Goal: Information Seeking & Learning: Check status

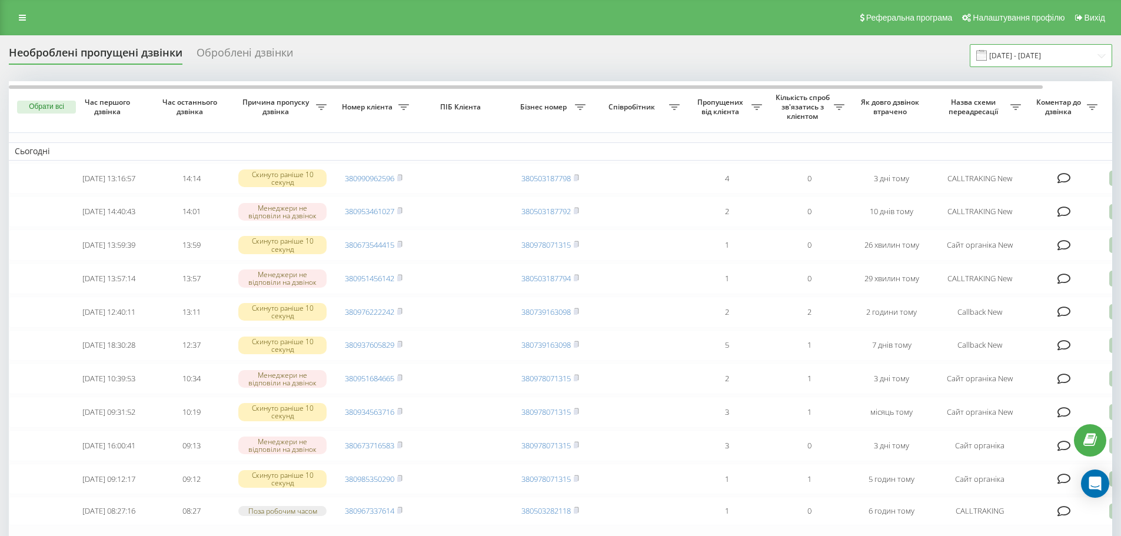
click at [1029, 53] on input "[DATE] - [DATE]" at bounding box center [1041, 55] width 142 height 23
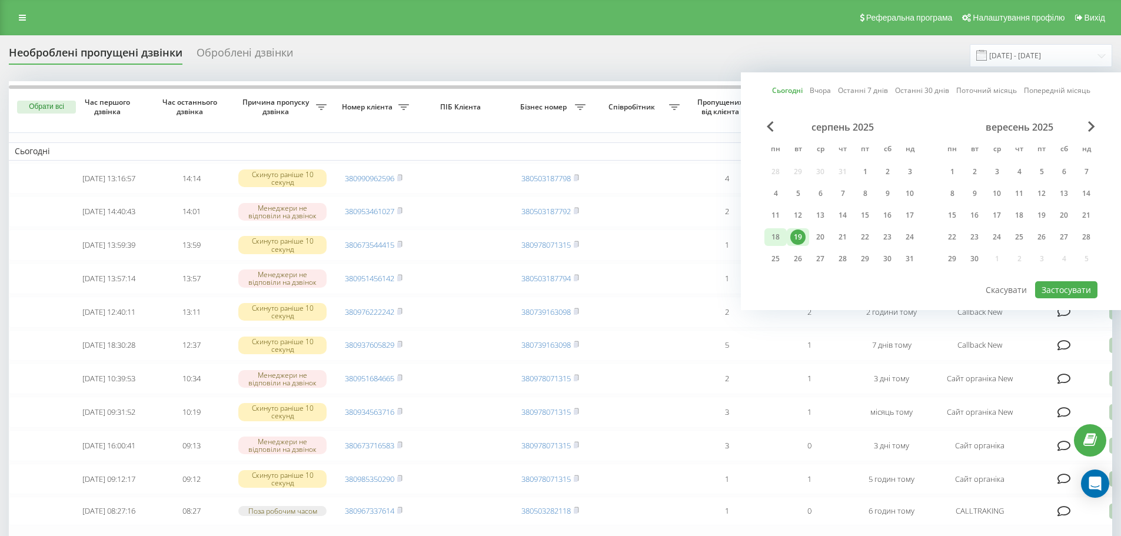
click at [773, 241] on div "18" at bounding box center [775, 237] width 15 height 15
click at [816, 236] on div "20" at bounding box center [820, 237] width 15 height 15
click at [806, 236] on div "19" at bounding box center [798, 237] width 22 height 18
click at [1094, 293] on button "Застосувати" at bounding box center [1066, 289] width 62 height 17
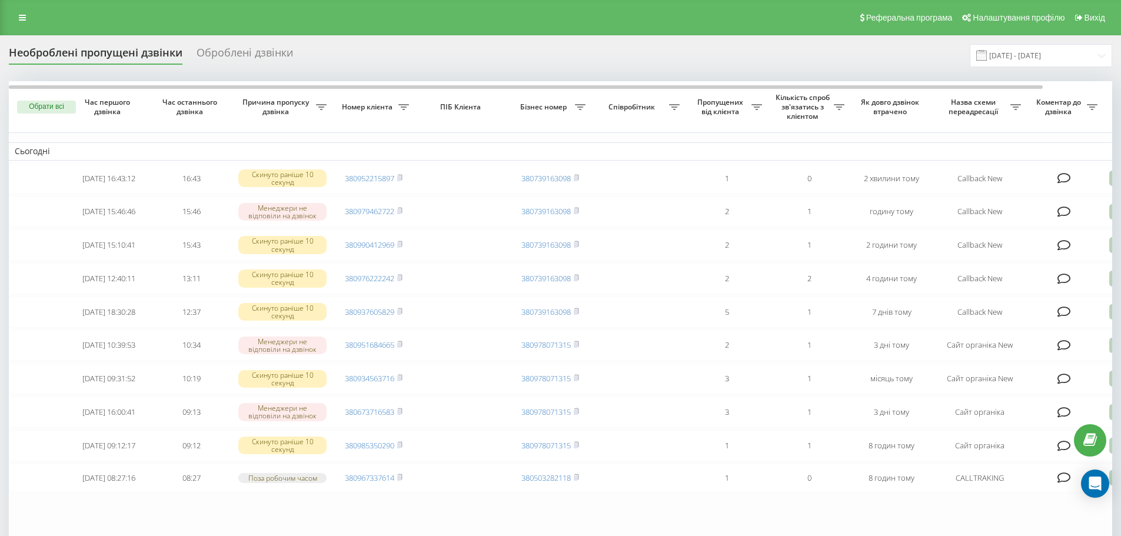
click at [1032, 41] on div "Необроблені пропущені дзвінки Оброблені дзвінки 19.08.2025 - 19.08.2025 Обрати …" at bounding box center [560, 357] width 1121 height 644
click at [999, 58] on input "19.08.2025 - 19.08.2025" at bounding box center [1041, 55] width 142 height 23
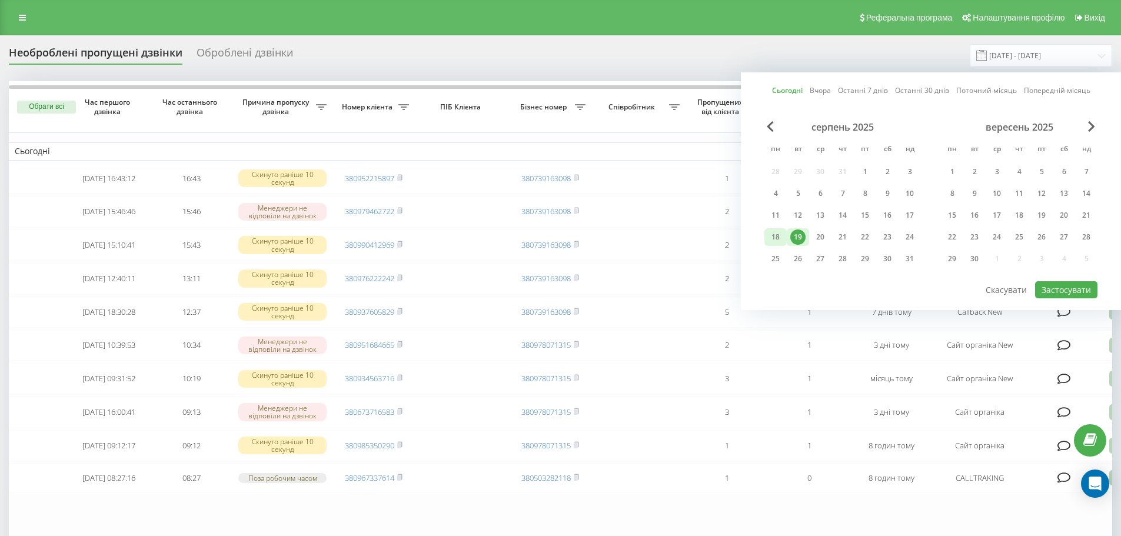
click at [775, 231] on div "18" at bounding box center [775, 237] width 15 height 15
click at [797, 238] on div "19" at bounding box center [797, 237] width 15 height 15
click at [1059, 283] on button "Застосувати" at bounding box center [1066, 289] width 62 height 17
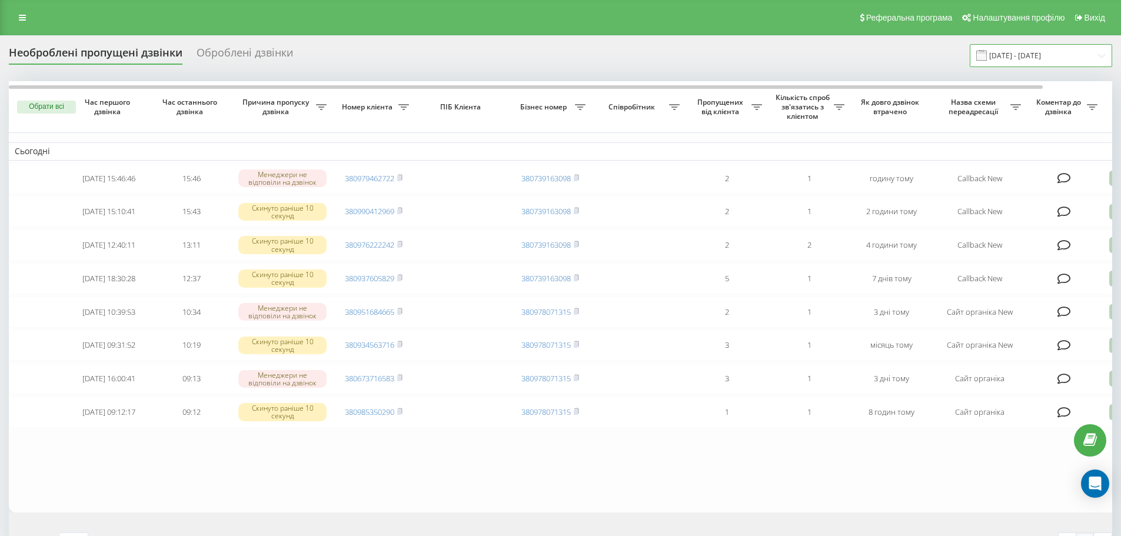
click at [1030, 57] on input "19.08.2025 - 19.08.2025" at bounding box center [1041, 55] width 142 height 23
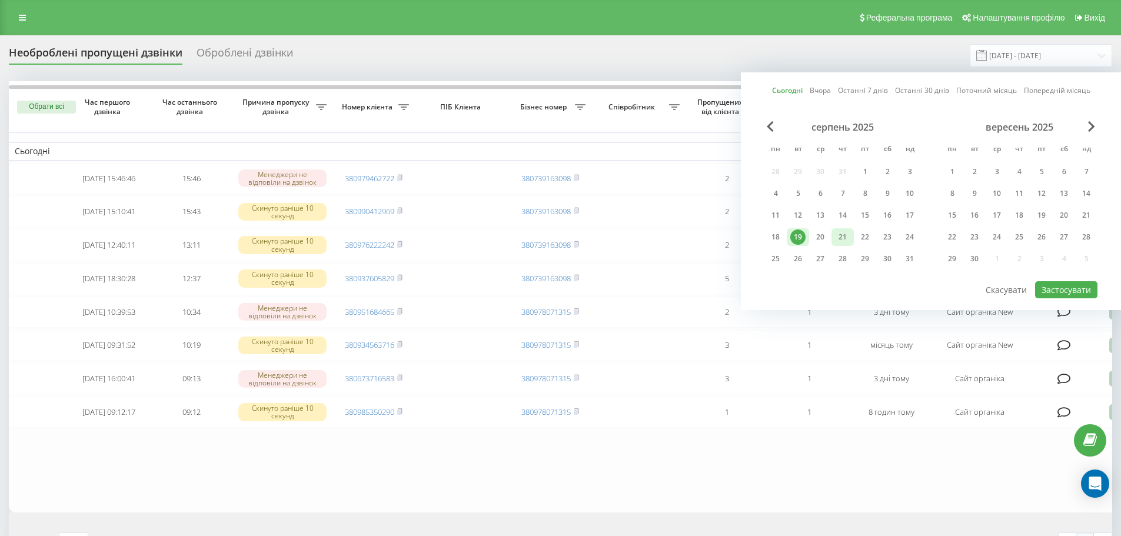
click at [838, 237] on div "21" at bounding box center [842, 237] width 15 height 15
click at [802, 242] on div "19" at bounding box center [797, 237] width 15 height 15
click at [1069, 293] on button "Застосувати" at bounding box center [1066, 289] width 62 height 17
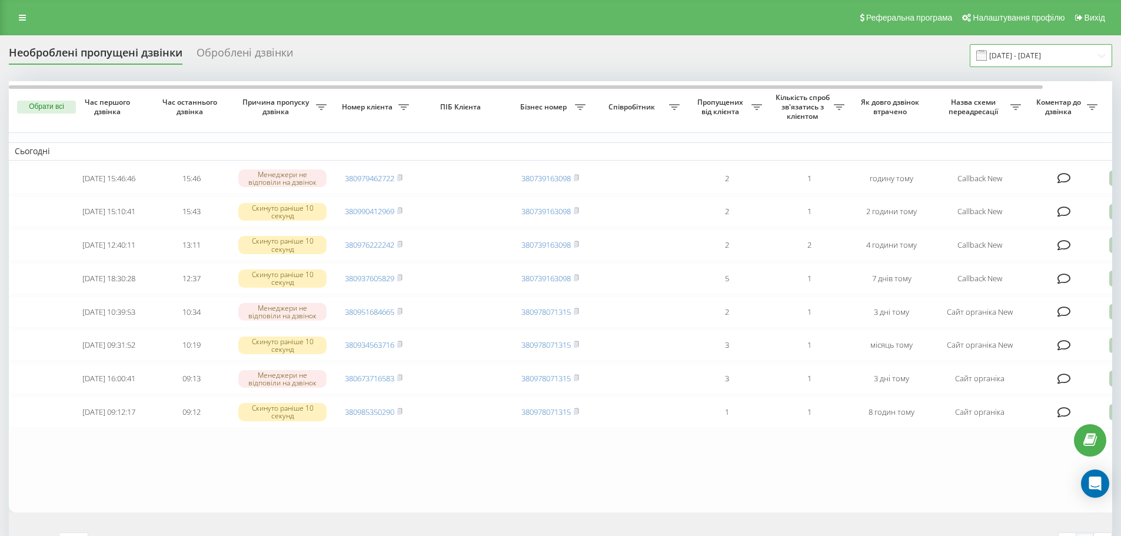
drag, startPoint x: 1056, startPoint y: 54, endPoint x: 1025, endPoint y: 63, distance: 32.6
click at [1056, 54] on input "19.08.2025 - 19.08.2025" at bounding box center [1041, 55] width 142 height 23
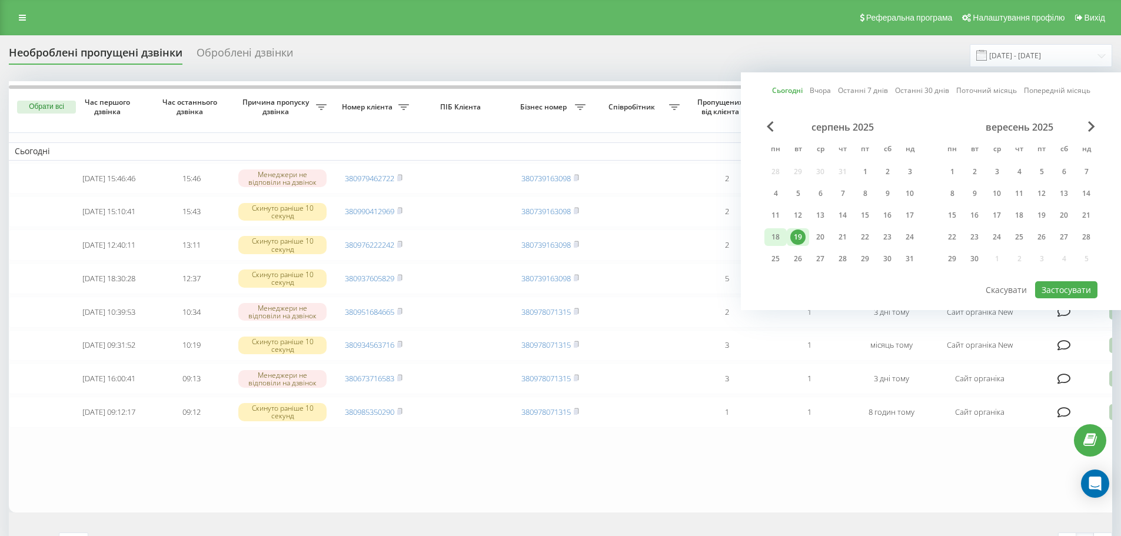
click at [770, 238] on div "18" at bounding box center [775, 237] width 15 height 15
click at [799, 235] on div "19" at bounding box center [797, 237] width 15 height 15
click at [1061, 288] on button "Застосувати" at bounding box center [1066, 289] width 62 height 17
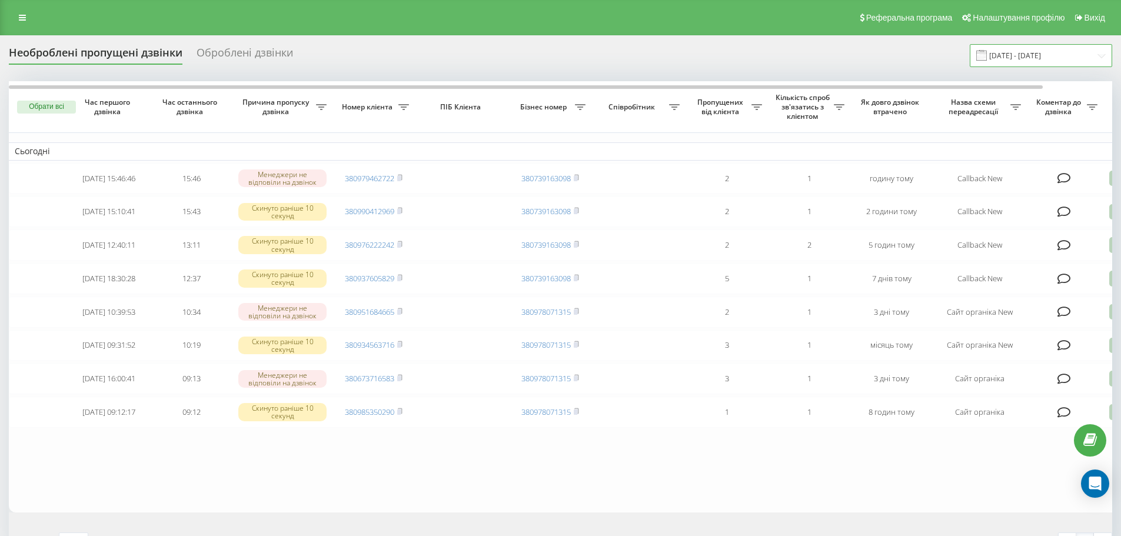
click at [1016, 52] on input "19.08.2025 - 19.08.2025" at bounding box center [1041, 55] width 142 height 23
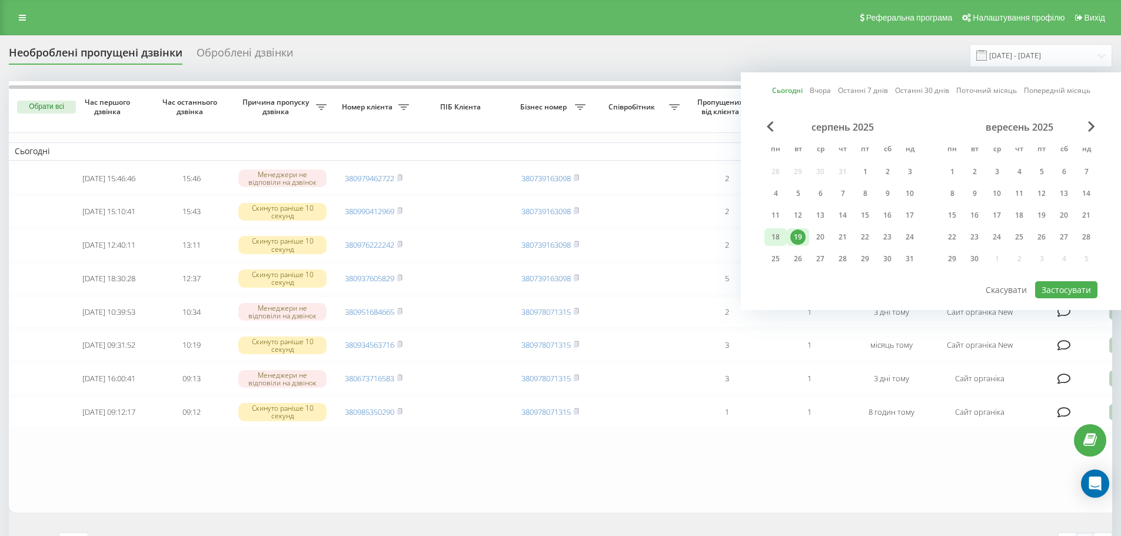
click at [774, 245] on div "18" at bounding box center [776, 237] width 22 height 18
click at [793, 236] on div "19" at bounding box center [797, 237] width 15 height 15
click at [799, 236] on div "19" at bounding box center [797, 237] width 15 height 15
click at [1064, 293] on button "Застосувати" at bounding box center [1066, 289] width 62 height 17
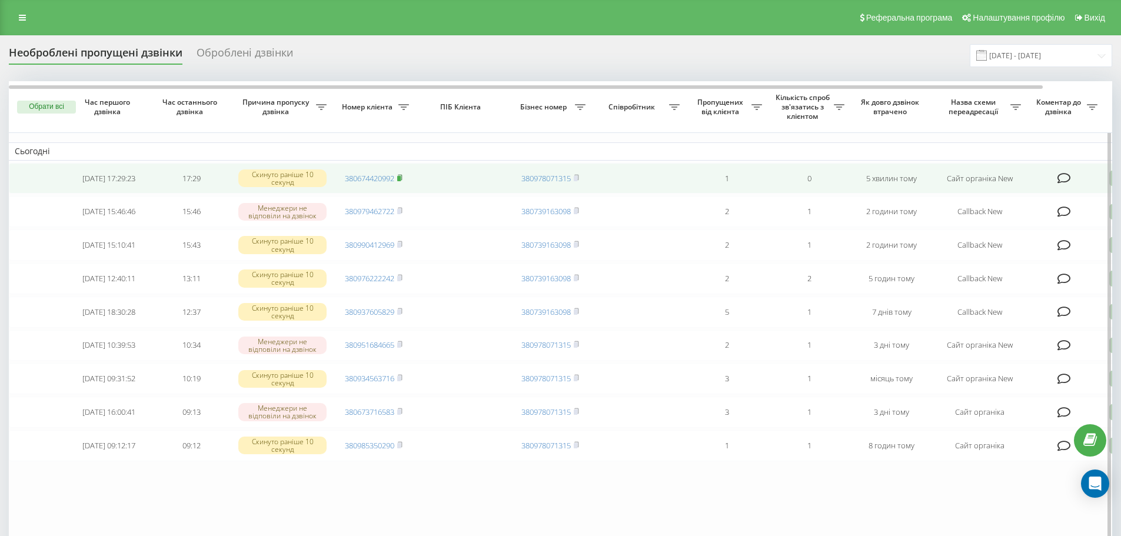
click at [402, 176] on icon at bounding box center [400, 176] width 4 height 5
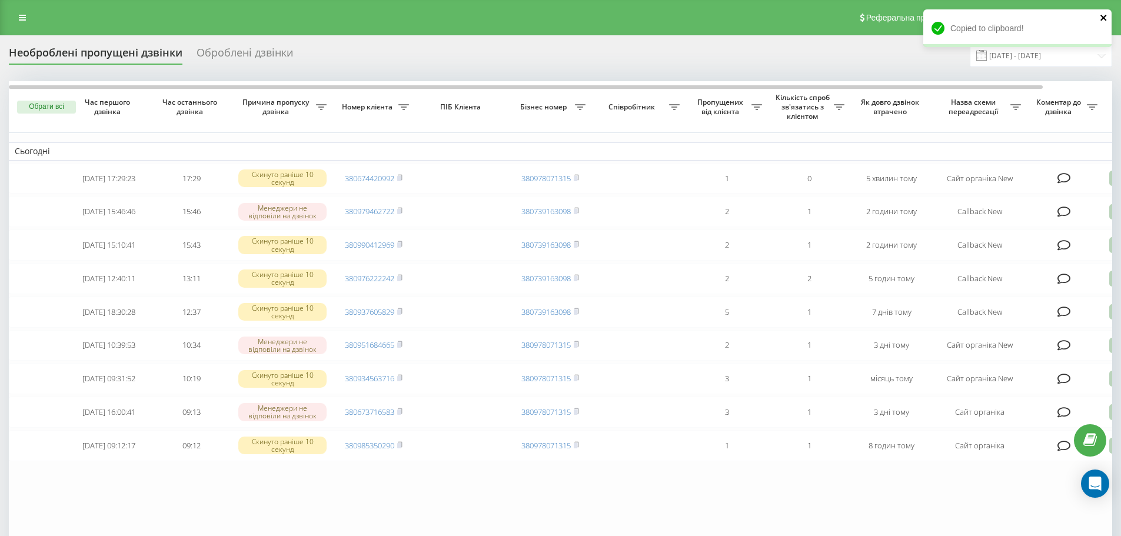
click at [1102, 21] on icon "close" at bounding box center [1104, 17] width 8 height 9
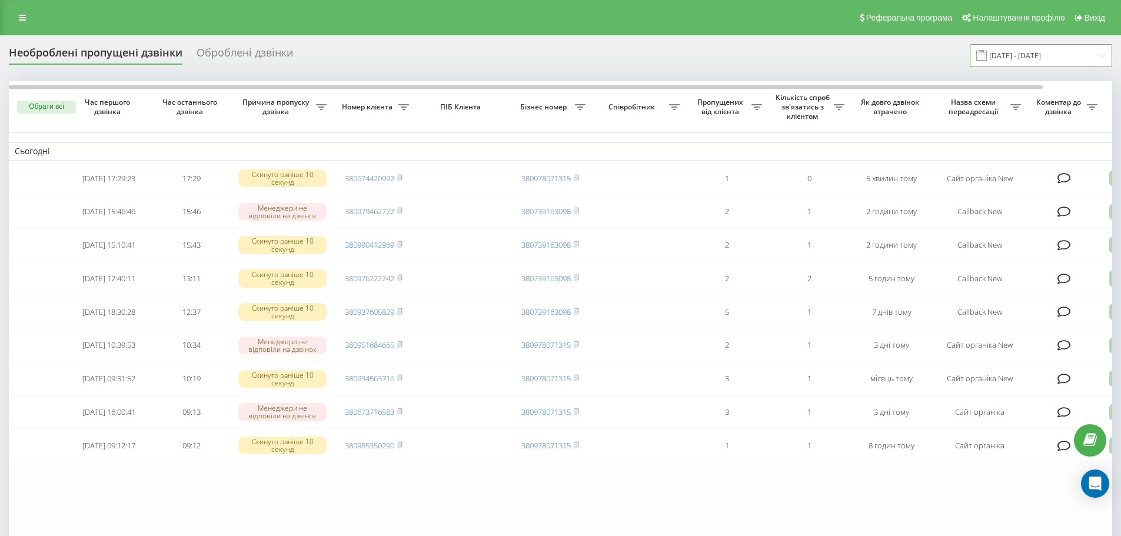
click at [1035, 62] on input "19.08.2025 - 19.08.2025" at bounding box center [1041, 55] width 142 height 23
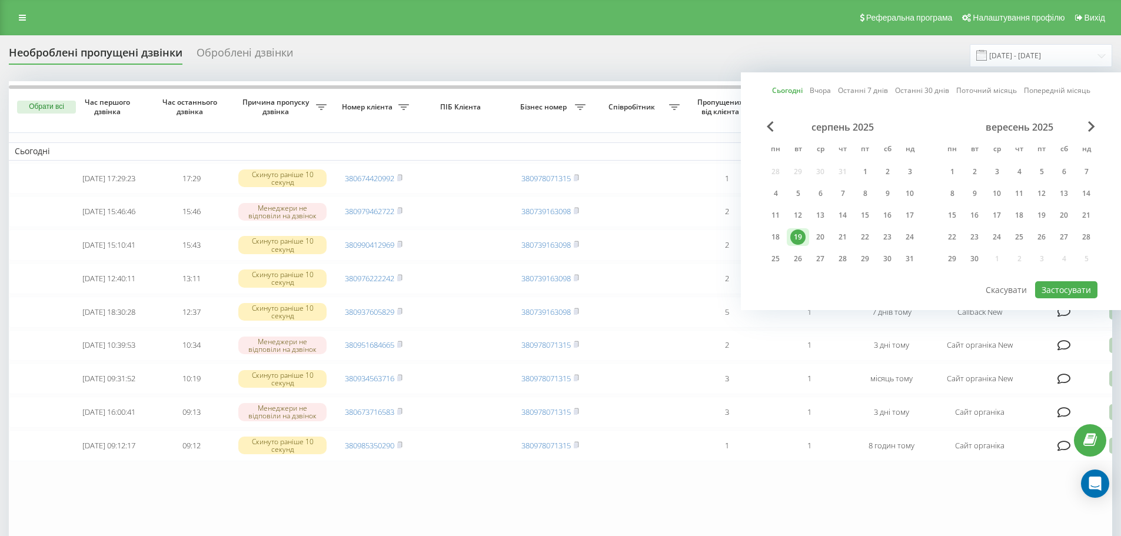
click at [789, 239] on div "19" at bounding box center [798, 237] width 22 height 18
click at [779, 240] on div "18" at bounding box center [775, 237] width 15 height 15
click at [805, 234] on div "19" at bounding box center [797, 237] width 15 height 15
click at [1070, 293] on button "Застосувати" at bounding box center [1066, 289] width 62 height 17
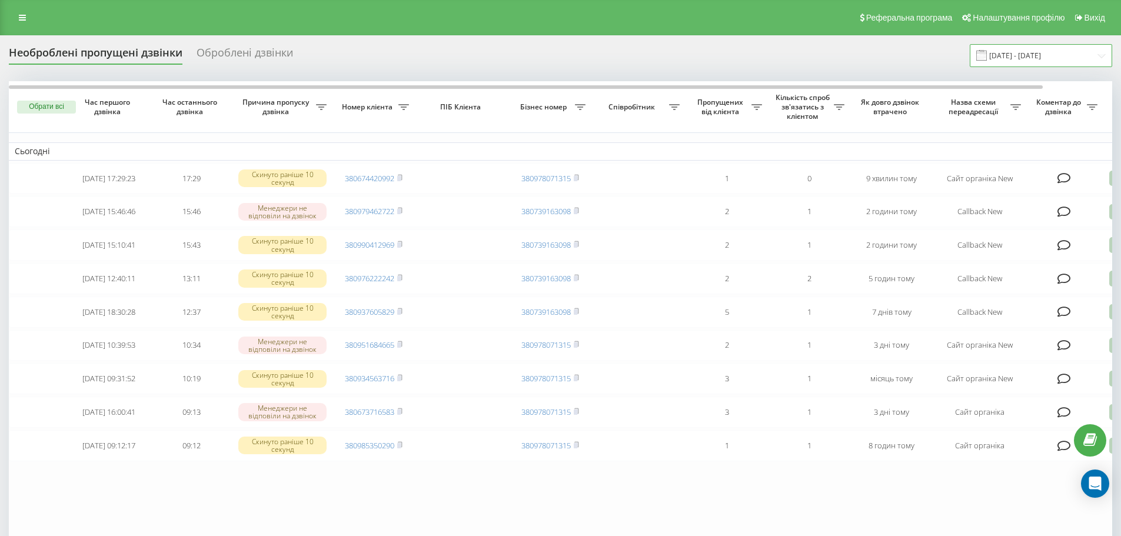
click at [1029, 48] on input "19.08.2025 - 19.08.2025" at bounding box center [1041, 55] width 142 height 23
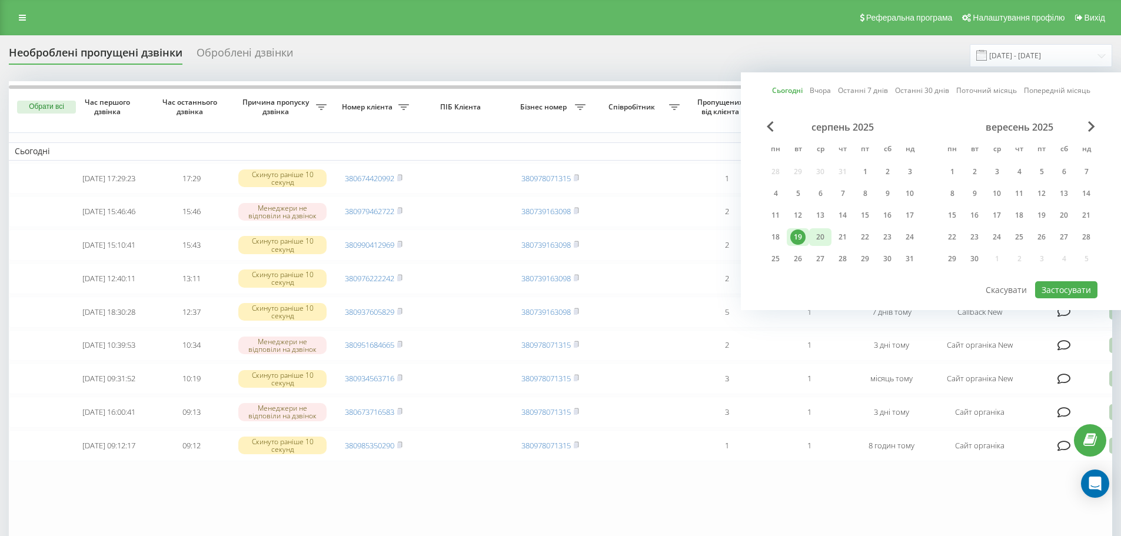
click at [826, 230] on div "20" at bounding box center [820, 237] width 15 height 15
click at [798, 233] on div "19" at bounding box center [797, 237] width 15 height 15
click at [1074, 291] on button "Застосувати" at bounding box center [1066, 289] width 62 height 17
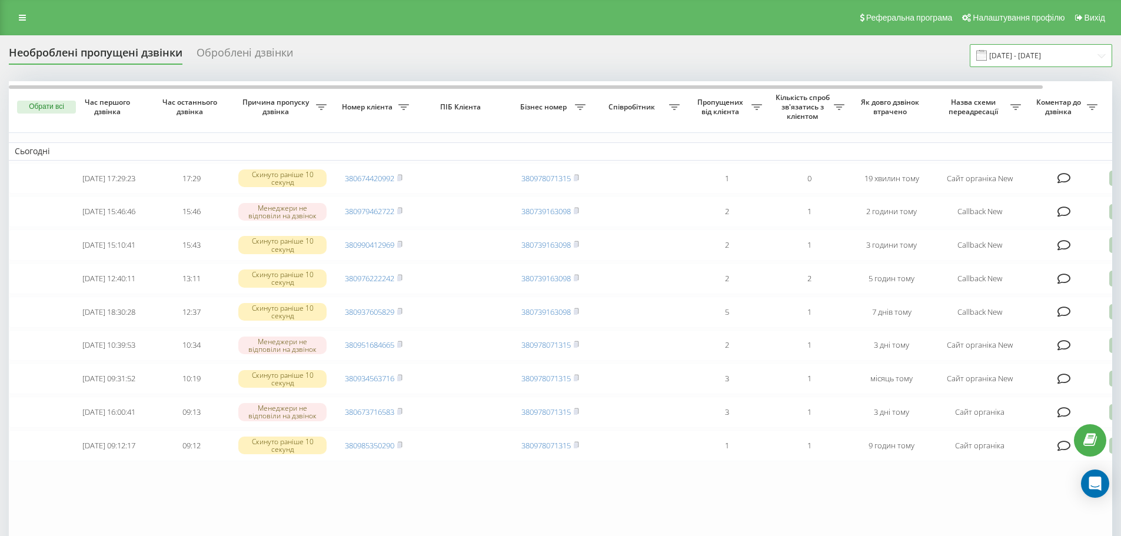
click at [1025, 50] on input "19.08.2025 - 19.08.2025" at bounding box center [1041, 55] width 142 height 23
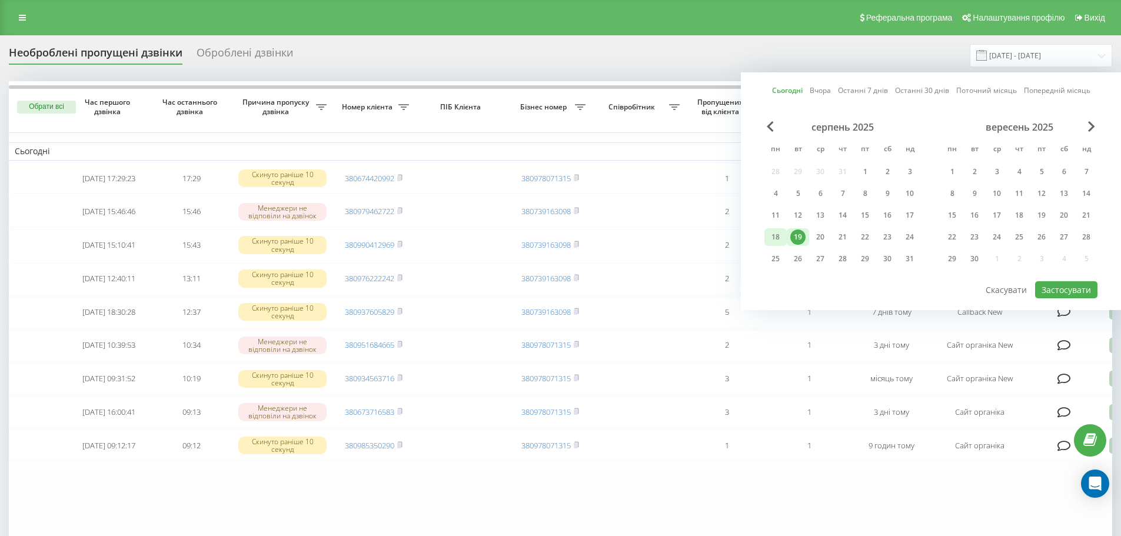
click at [768, 232] on div "18" at bounding box center [775, 237] width 15 height 15
click at [800, 237] on div "19" at bounding box center [797, 237] width 15 height 15
click at [1055, 294] on button "Застосувати" at bounding box center [1066, 289] width 62 height 17
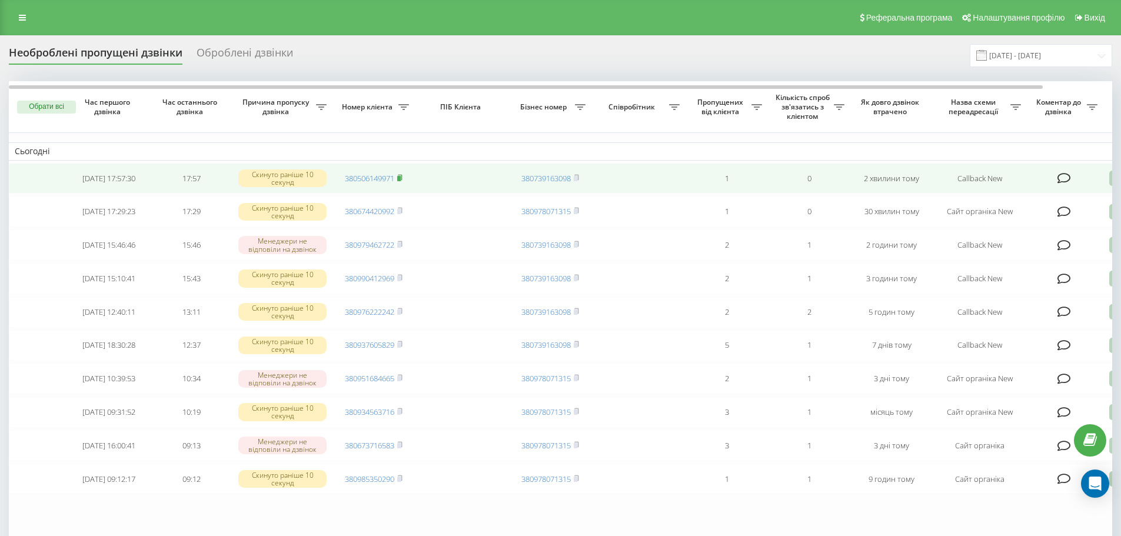
click at [400, 181] on rect at bounding box center [399, 178] width 4 height 5
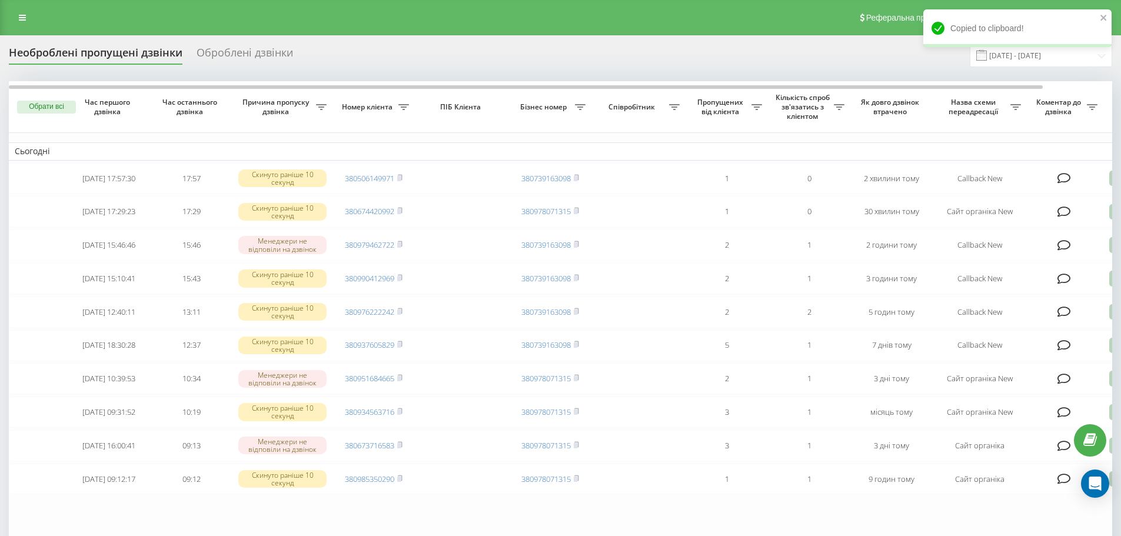
click at [1071, 54] on div "Copied to clipboard!" at bounding box center [1017, 32] width 188 height 46
click at [1021, 57] on input "19.08.2025 - 19.08.2025" at bounding box center [1041, 55] width 142 height 23
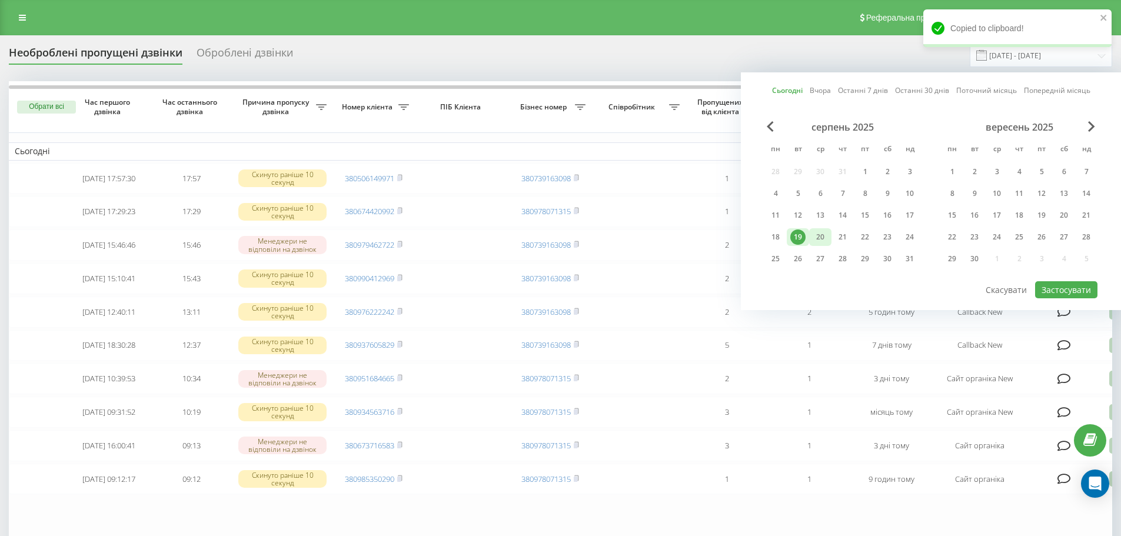
click at [824, 231] on div "20" at bounding box center [820, 237] width 15 height 15
click at [803, 235] on div "19" at bounding box center [797, 237] width 15 height 15
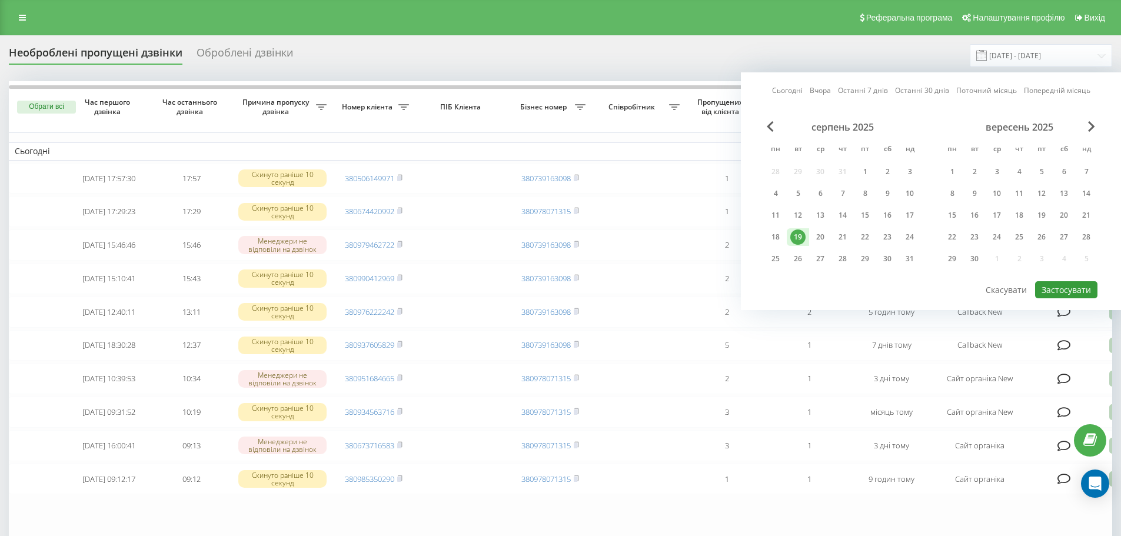
click at [1065, 284] on button "Застосувати" at bounding box center [1066, 289] width 62 height 17
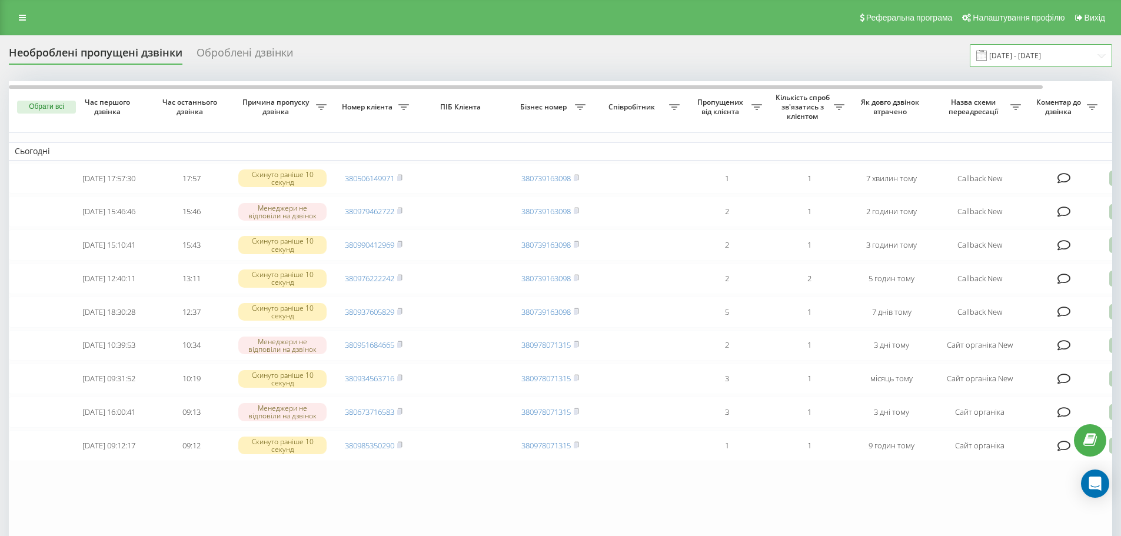
click at [1002, 54] on input "19.08.2025 - 19.08.2025" at bounding box center [1041, 55] width 142 height 23
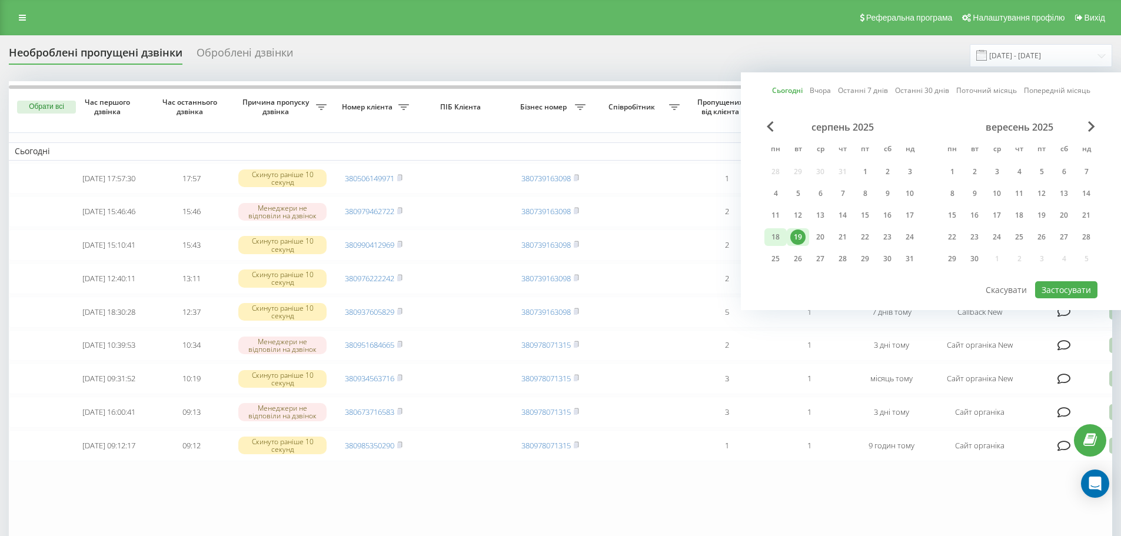
click at [770, 238] on div "18" at bounding box center [775, 237] width 15 height 15
click at [795, 232] on div "19" at bounding box center [797, 237] width 15 height 15
click at [1069, 288] on button "Застосувати" at bounding box center [1066, 289] width 62 height 17
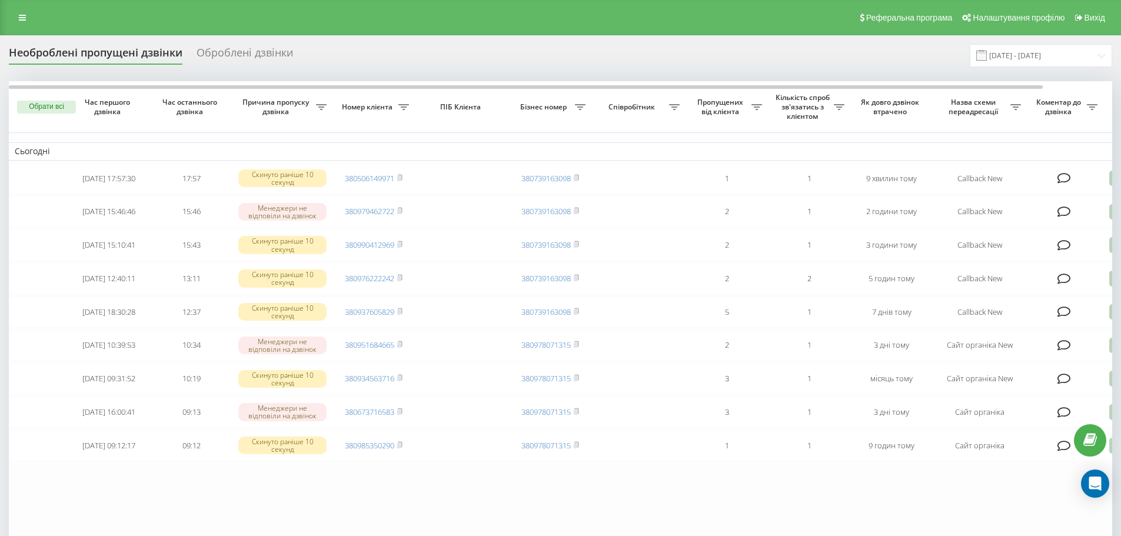
drag, startPoint x: 30, startPoint y: 16, endPoint x: 35, endPoint y: 38, distance: 22.4
click at [30, 16] on link at bounding box center [22, 17] width 21 height 16
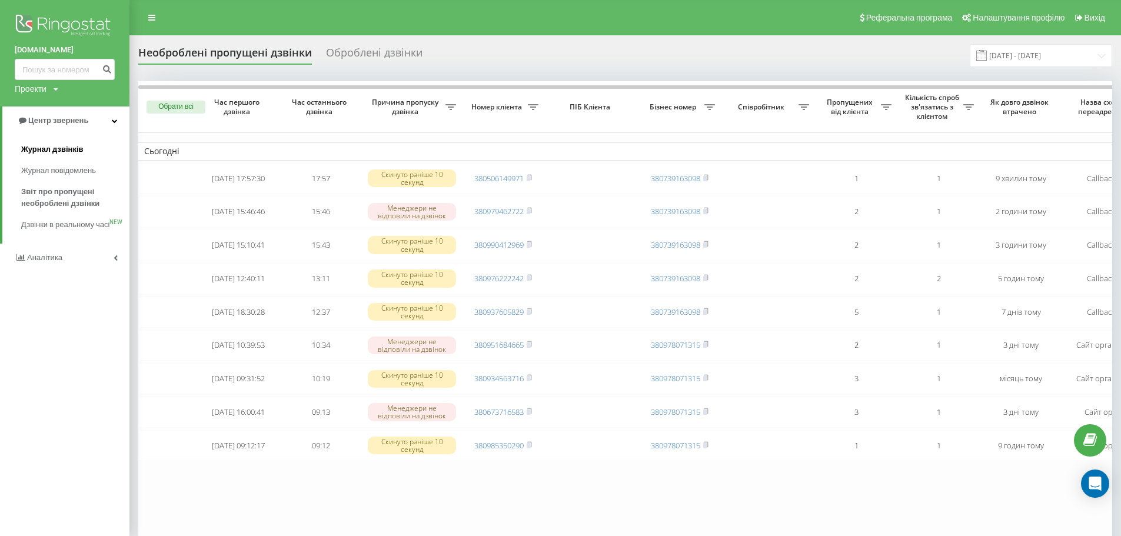
click at [65, 145] on span "Журнал дзвінків" at bounding box center [52, 150] width 62 height 12
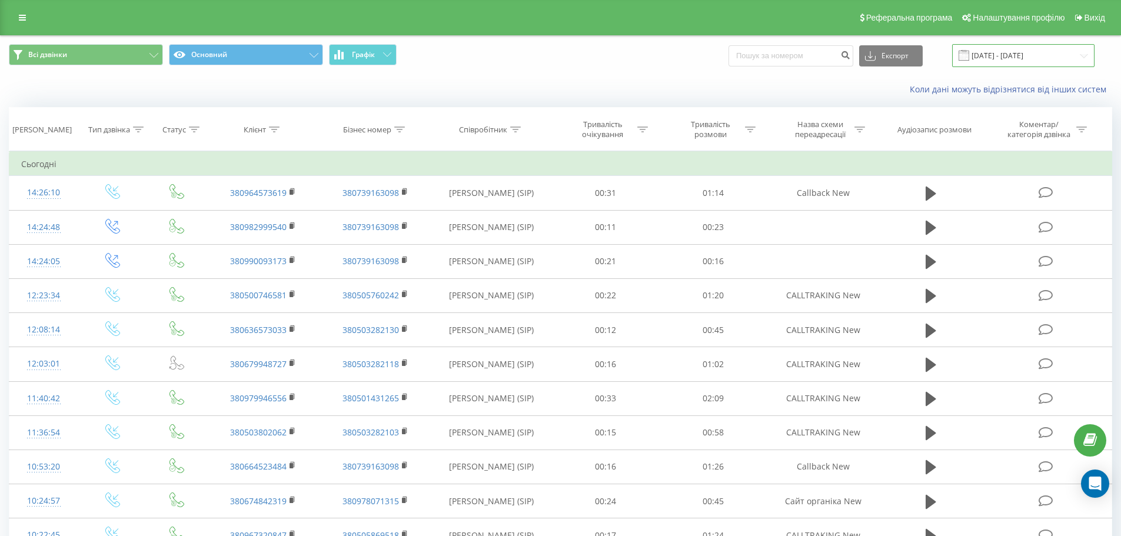
click at [1013, 57] on input "19.07.2025 - 19.08.2025" at bounding box center [1023, 55] width 142 height 23
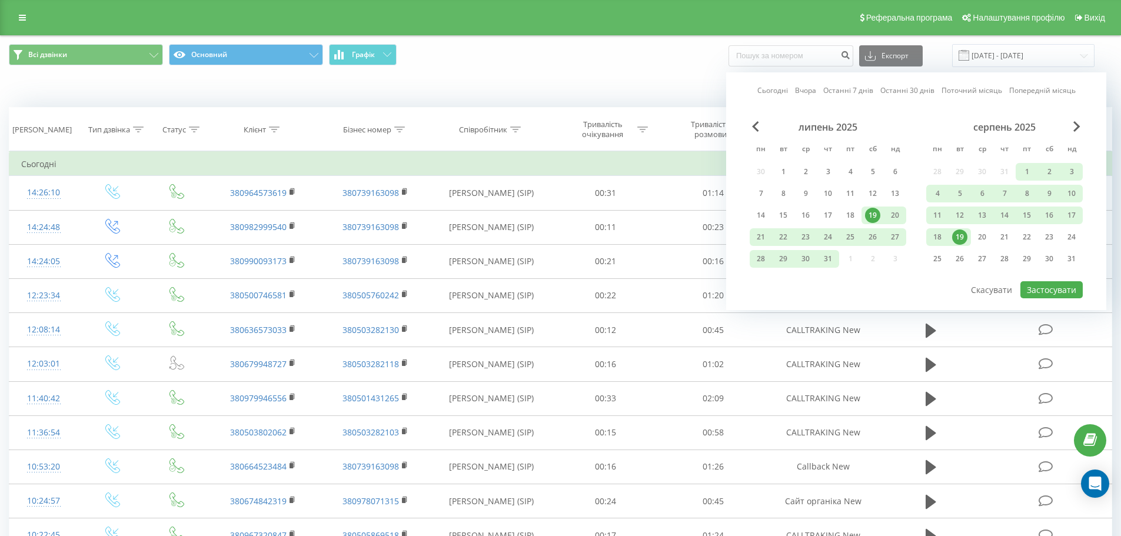
click at [966, 238] on div "19" at bounding box center [959, 237] width 15 height 15
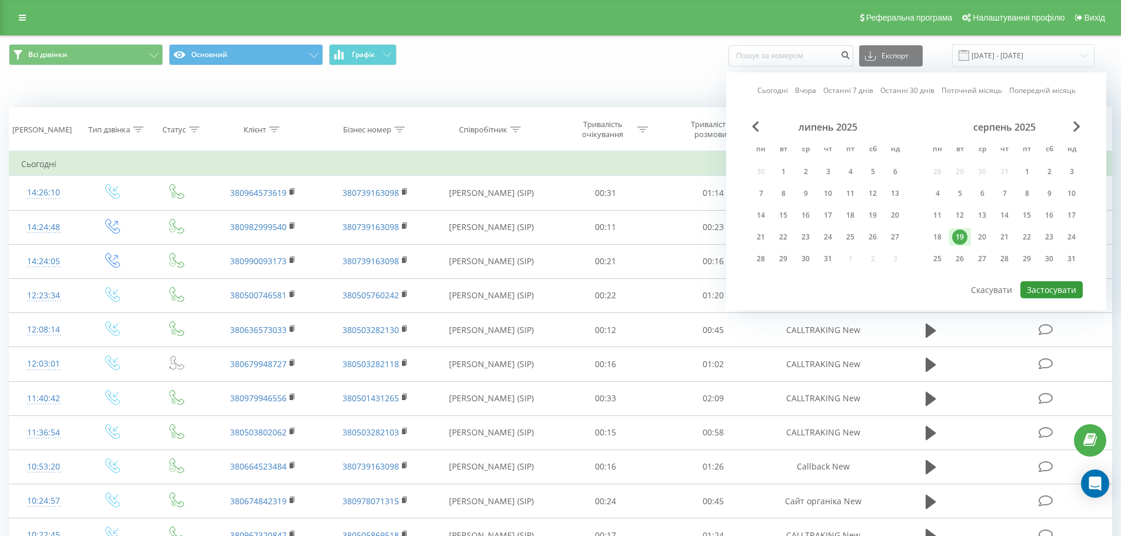
click at [1065, 293] on button "Застосувати" at bounding box center [1052, 289] width 62 height 17
type input "[DATE] - [DATE]"
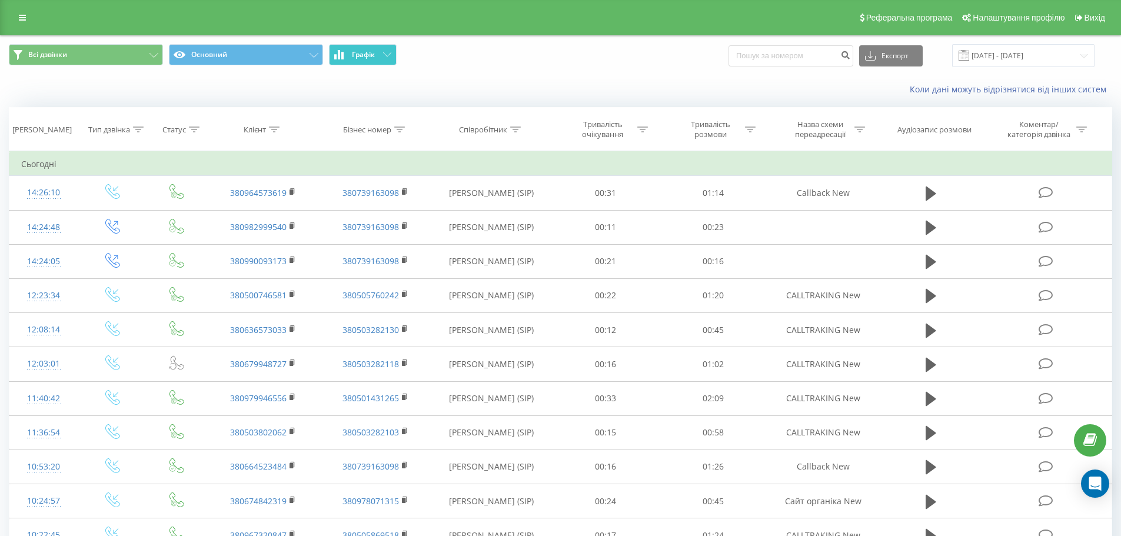
click at [371, 52] on span "Графік" at bounding box center [363, 55] width 23 height 8
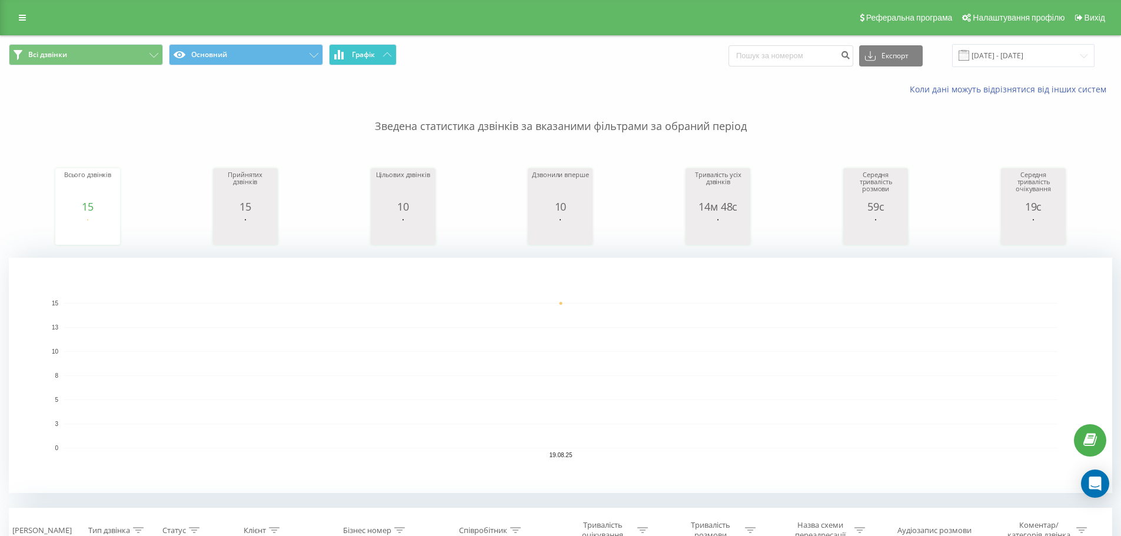
click at [396, 49] on button "Графік" at bounding box center [363, 54] width 68 height 21
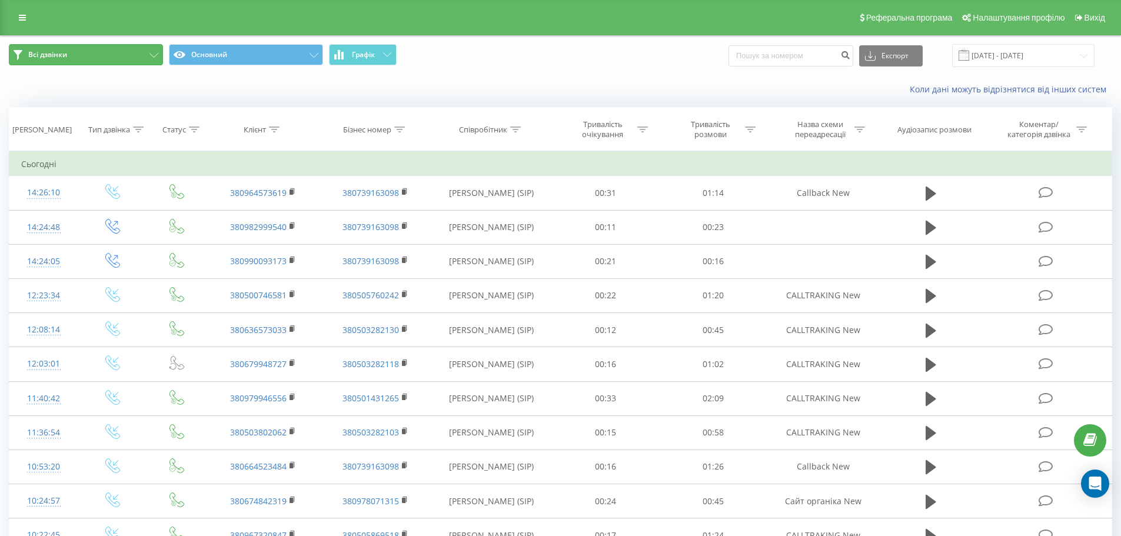
click at [90, 51] on button "Всі дзвінки" at bounding box center [86, 54] width 154 height 21
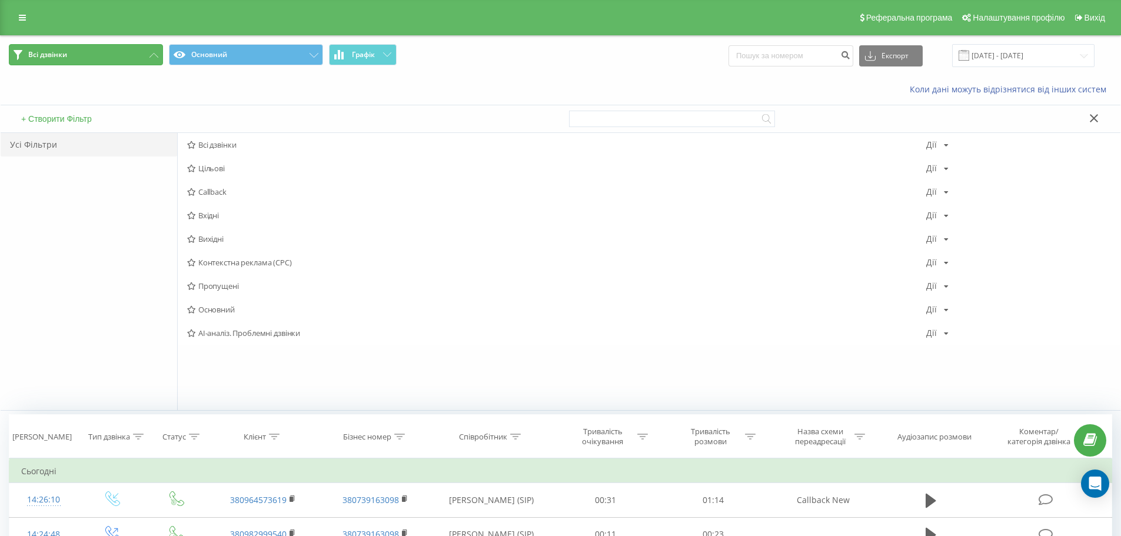
click at [90, 51] on button "Всі дзвінки" at bounding box center [86, 54] width 154 height 21
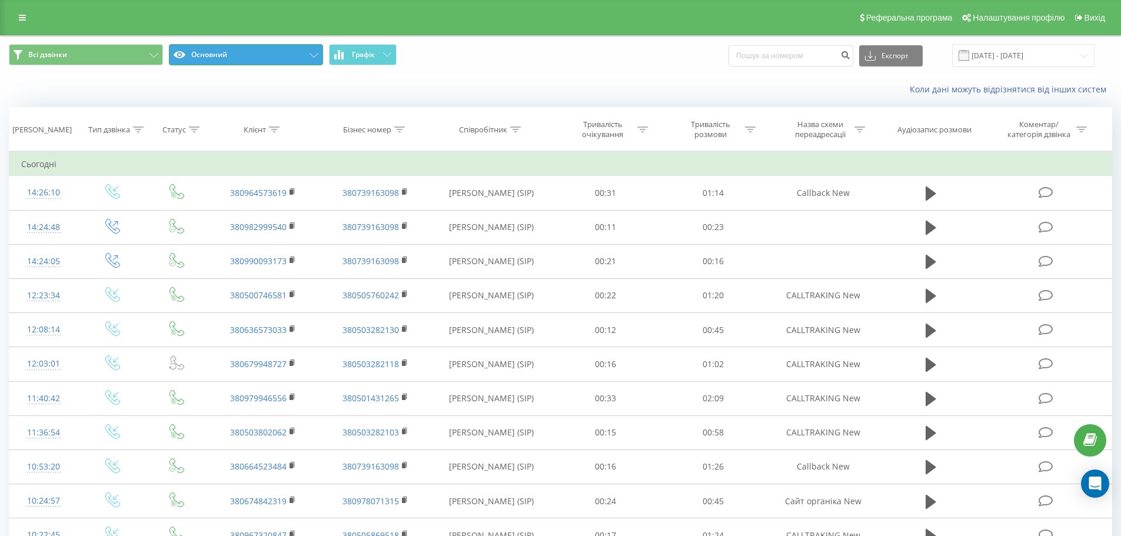
click at [207, 55] on button "Основний" at bounding box center [246, 54] width 154 height 21
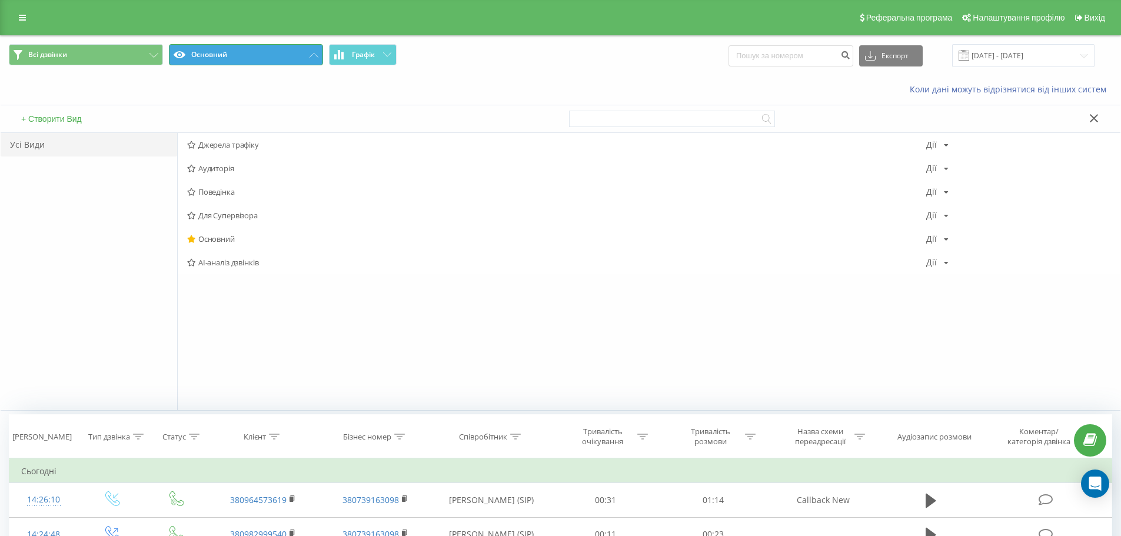
click at [207, 55] on button "Основний" at bounding box center [246, 54] width 154 height 21
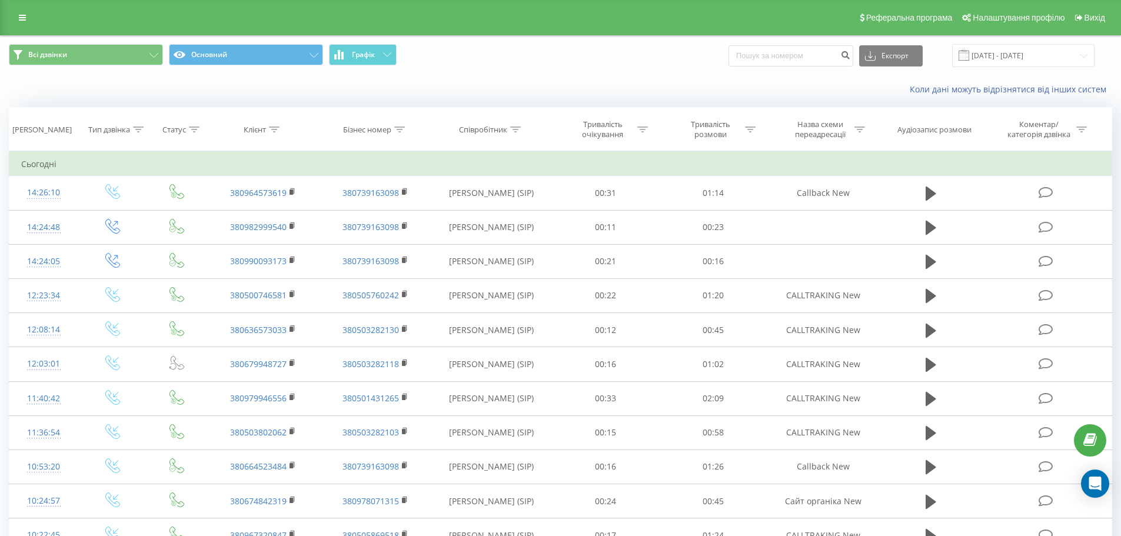
click at [33, 26] on div "Реферальна програма Налаштування профілю Вихід" at bounding box center [560, 17] width 1121 height 35
click at [23, 23] on link at bounding box center [22, 17] width 21 height 16
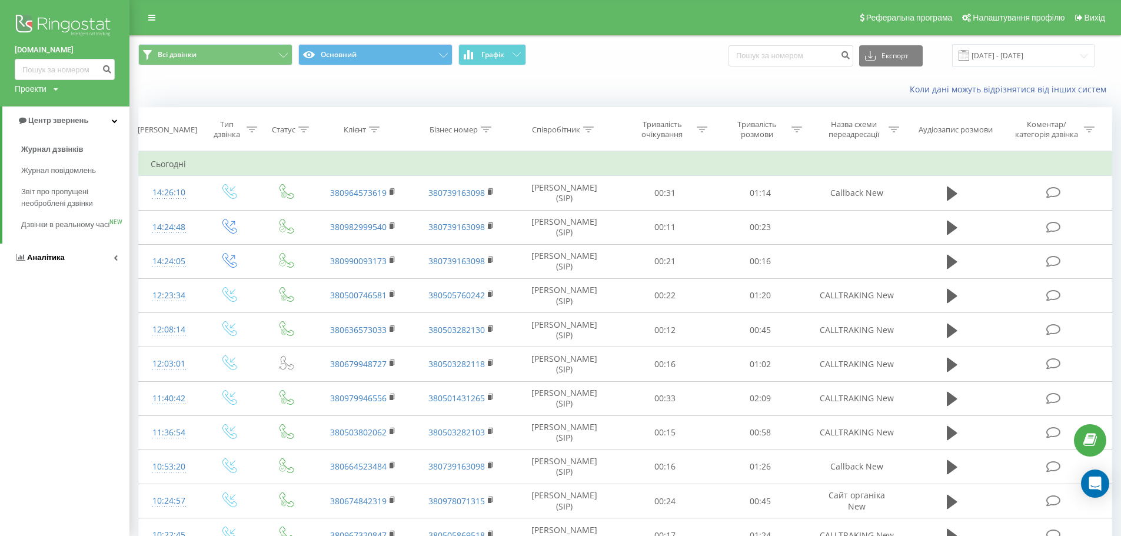
click at [49, 263] on link "Аналiтика" at bounding box center [64, 258] width 129 height 28
click at [48, 184] on span "Співробітники у реальному часі" at bounding box center [65, 184] width 89 height 24
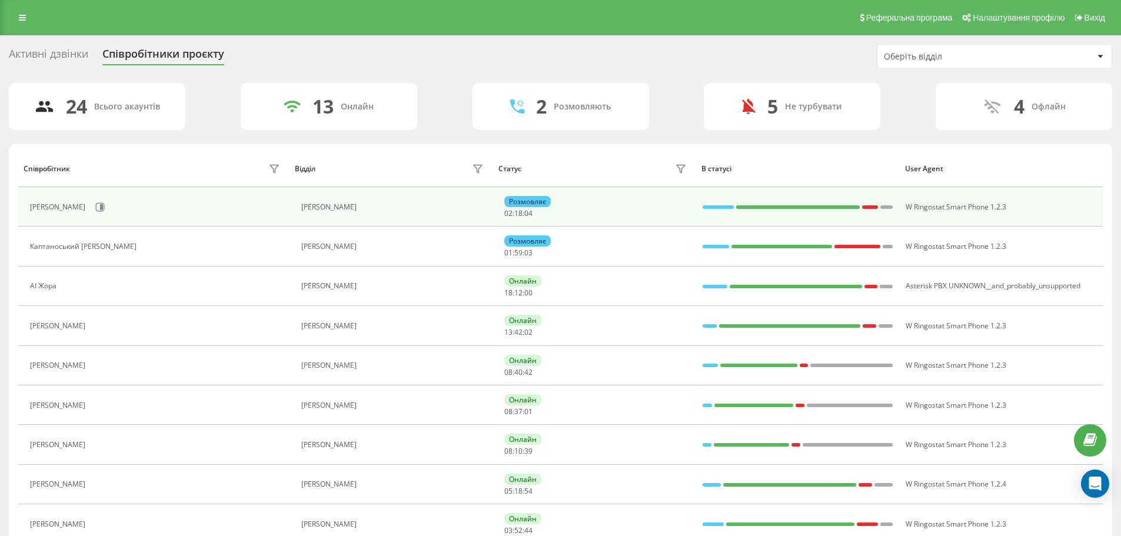
click at [521, 201] on div "Розмовляє" at bounding box center [527, 201] width 46 height 11
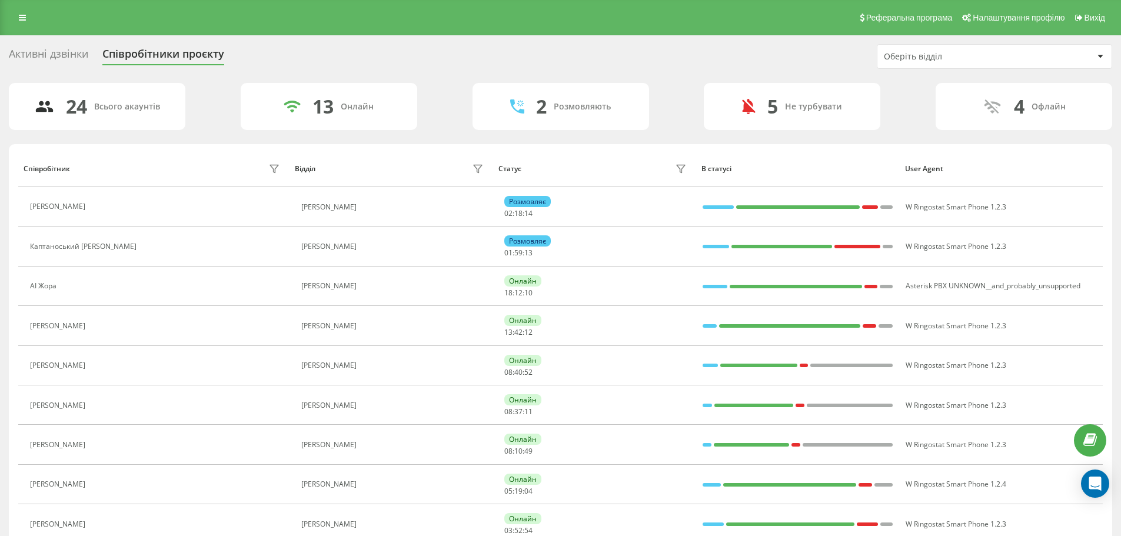
click at [42, 59] on div "Активні дзвінки" at bounding box center [48, 57] width 79 height 18
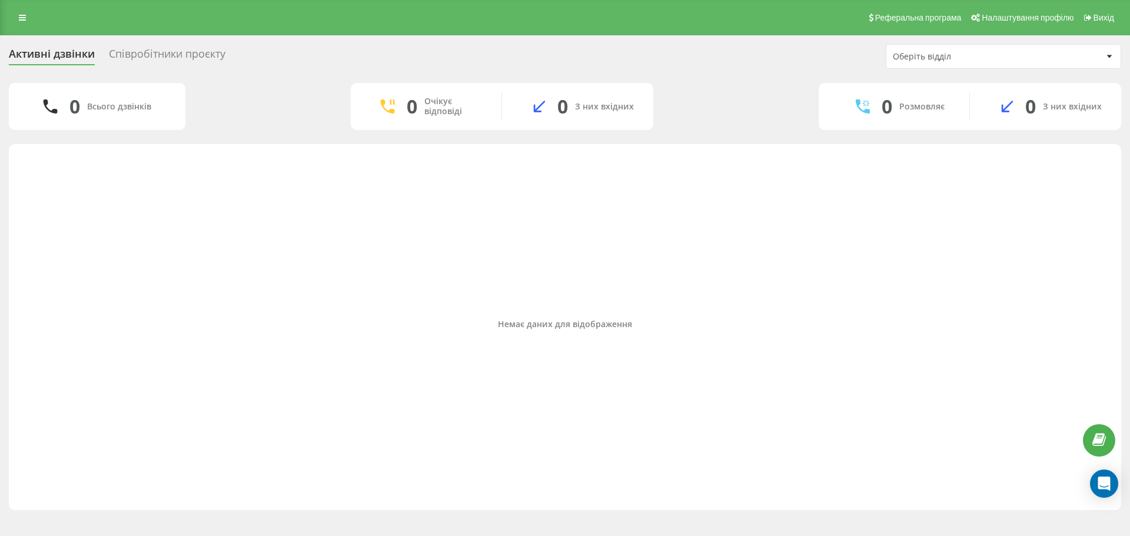
click at [1008, 55] on div "Оберіть відділ" at bounding box center [963, 57] width 141 height 10
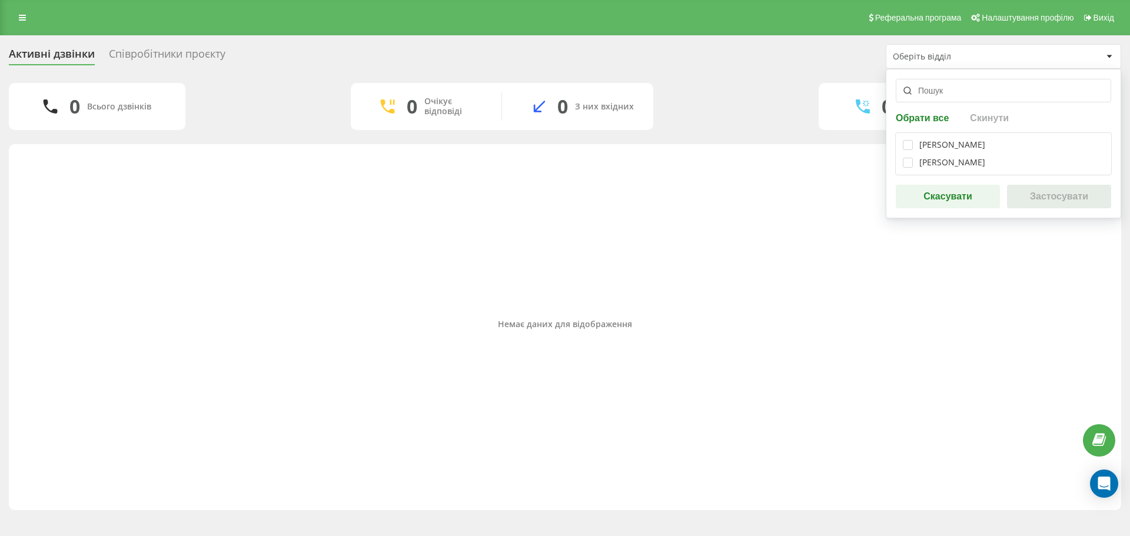
click at [924, 162] on div "Маямі Віхруки" at bounding box center [952, 163] width 66 height 10
click at [902, 164] on div "Метро Вітковськіши Маямі Віхруки" at bounding box center [1003, 153] width 217 height 43
click at [910, 158] on label at bounding box center [908, 158] width 10 height 0
checkbox input "true"
click at [1049, 198] on button "Застосувати" at bounding box center [1059, 197] width 104 height 24
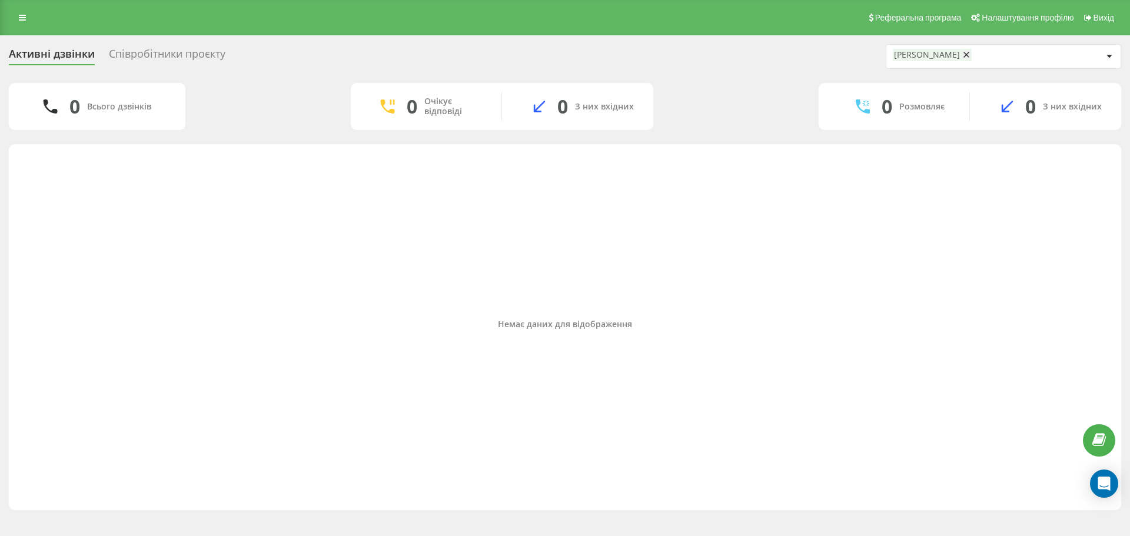
click at [65, 56] on div "Активні дзвінки" at bounding box center [52, 57] width 86 height 18
click at [164, 57] on div "Співробітники проєкту" at bounding box center [167, 57] width 117 height 18
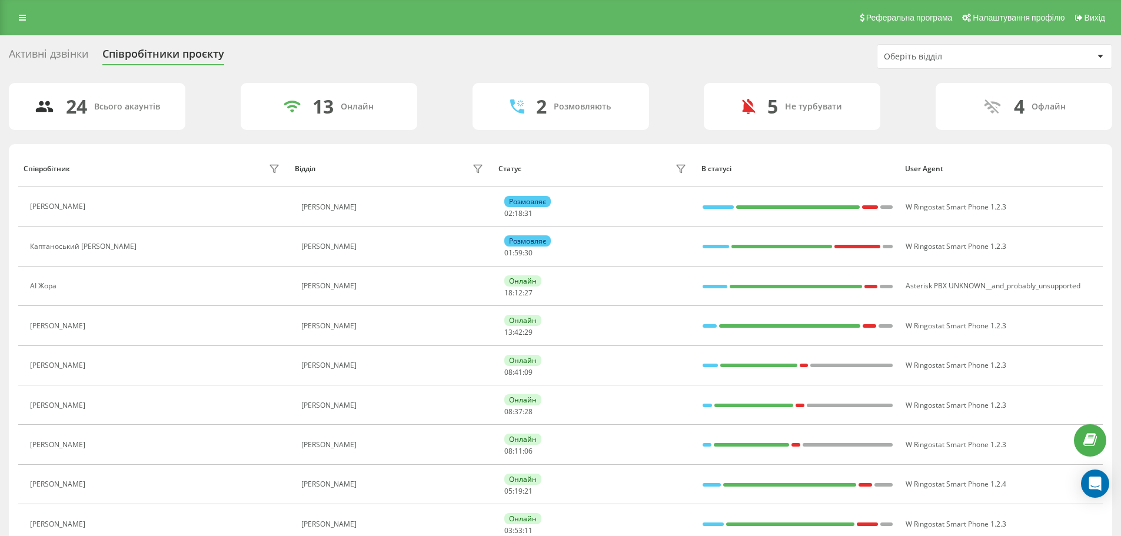
click at [933, 57] on div "Оберіть відділ" at bounding box center [954, 57] width 141 height 10
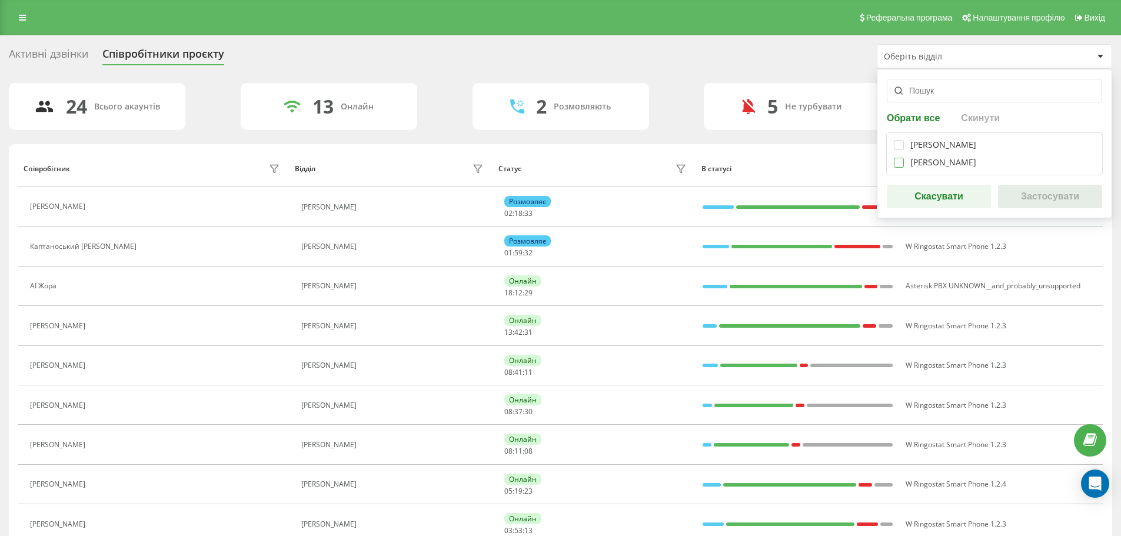
click at [900, 158] on label at bounding box center [899, 158] width 10 height 0
checkbox input "true"
click at [1028, 194] on button "Застосувати" at bounding box center [1050, 197] width 104 height 24
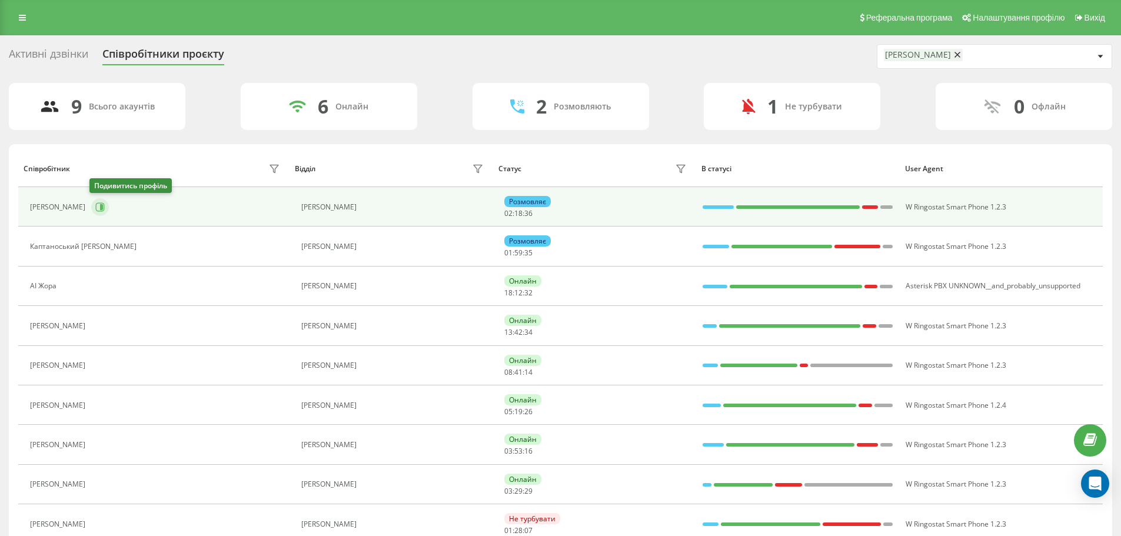
click at [101, 209] on icon at bounding box center [101, 207] width 3 height 6
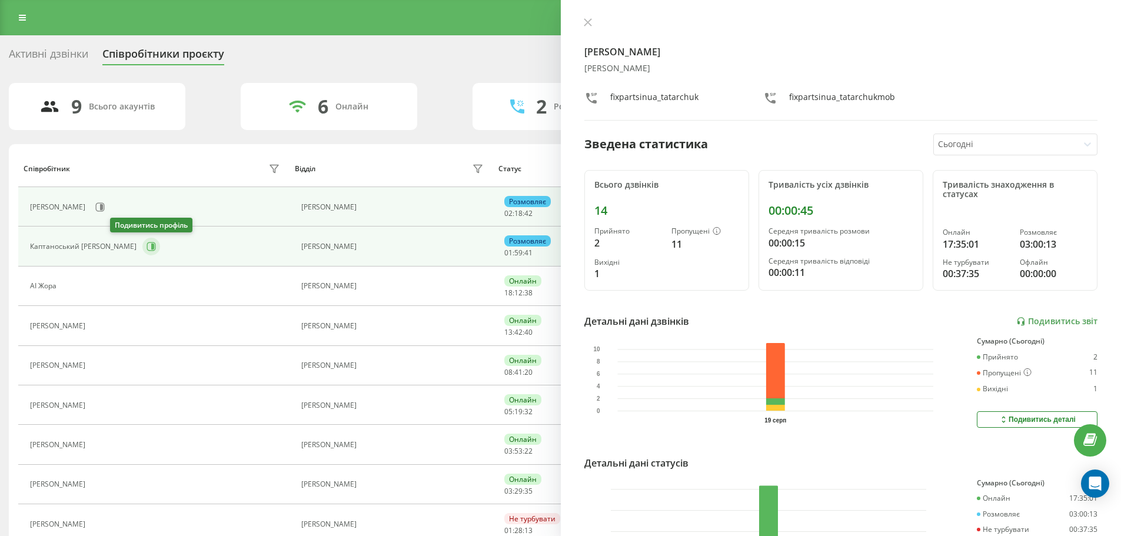
click at [147, 246] on icon at bounding box center [151, 246] width 9 height 9
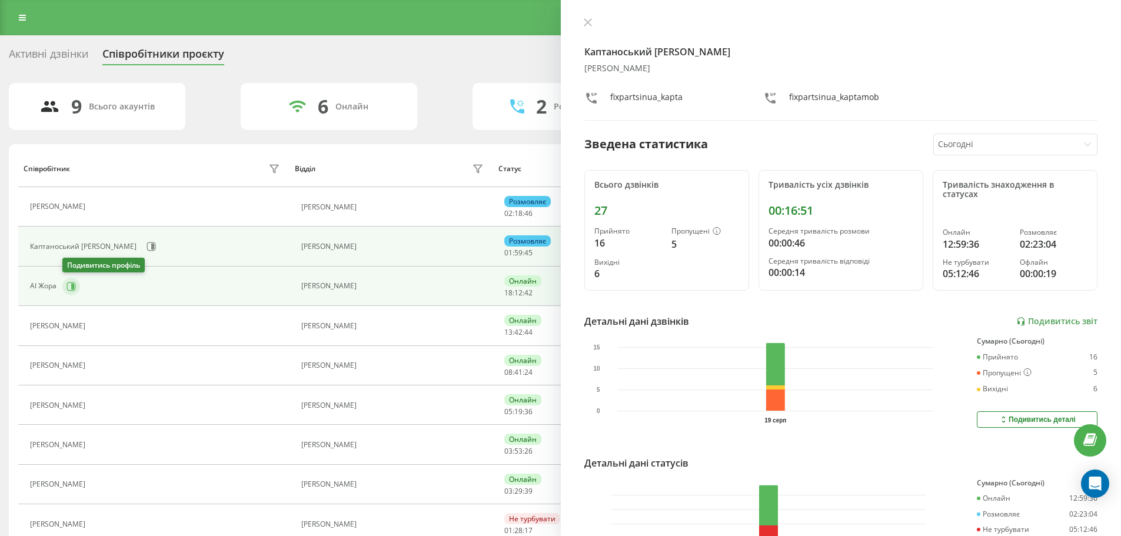
click at [71, 283] on icon at bounding box center [71, 286] width 9 height 9
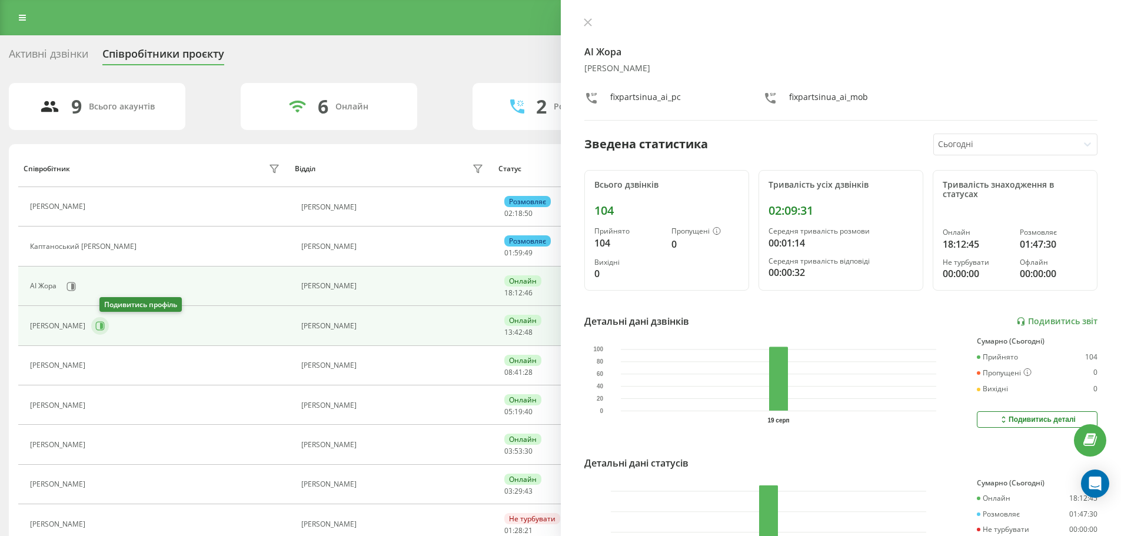
click at [105, 327] on icon at bounding box center [99, 325] width 9 height 9
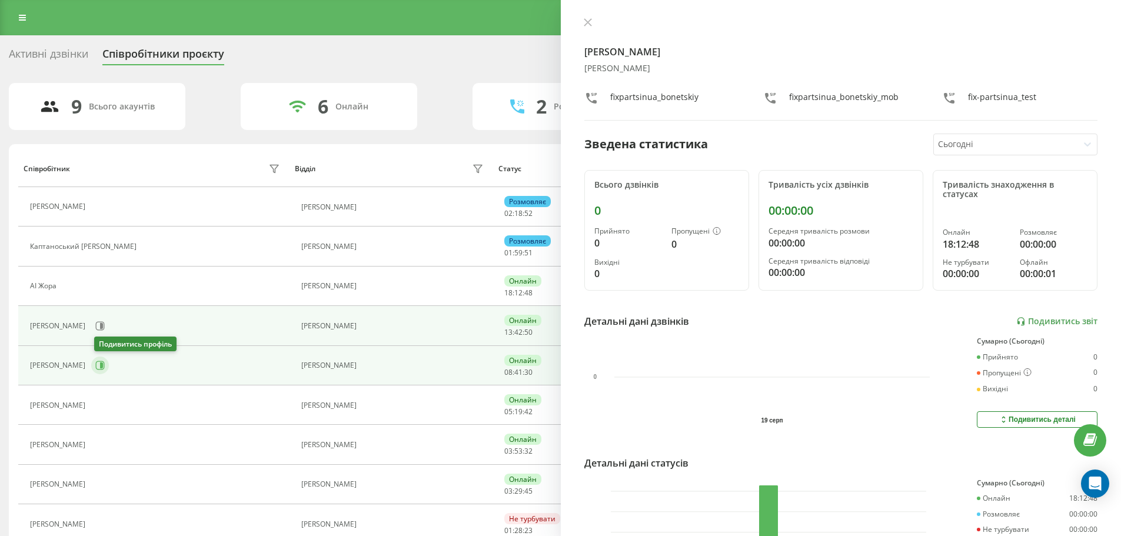
click at [99, 367] on icon at bounding box center [99, 365] width 9 height 9
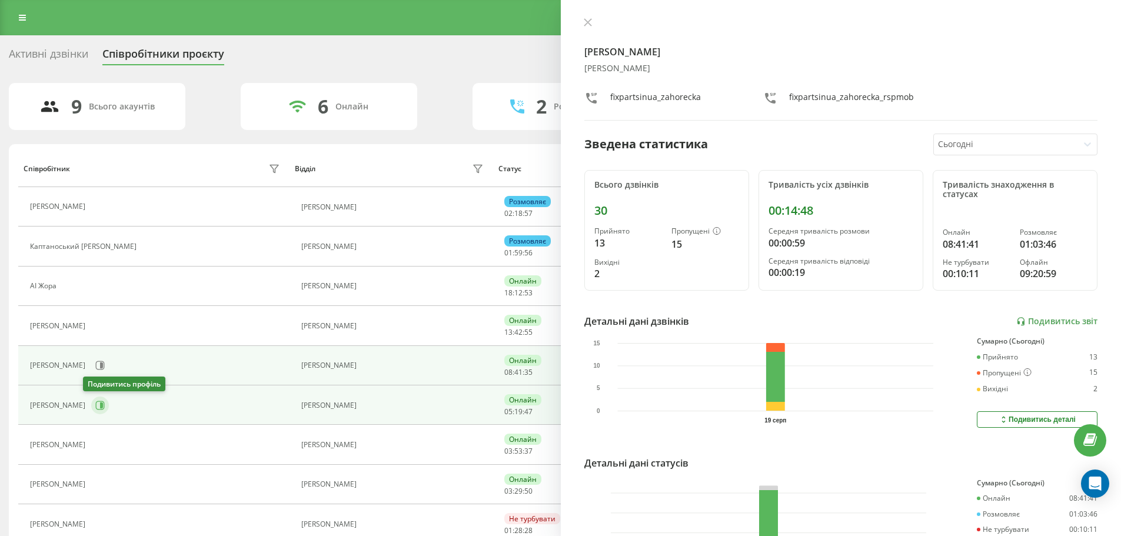
click at [100, 406] on icon at bounding box center [101, 406] width 3 height 6
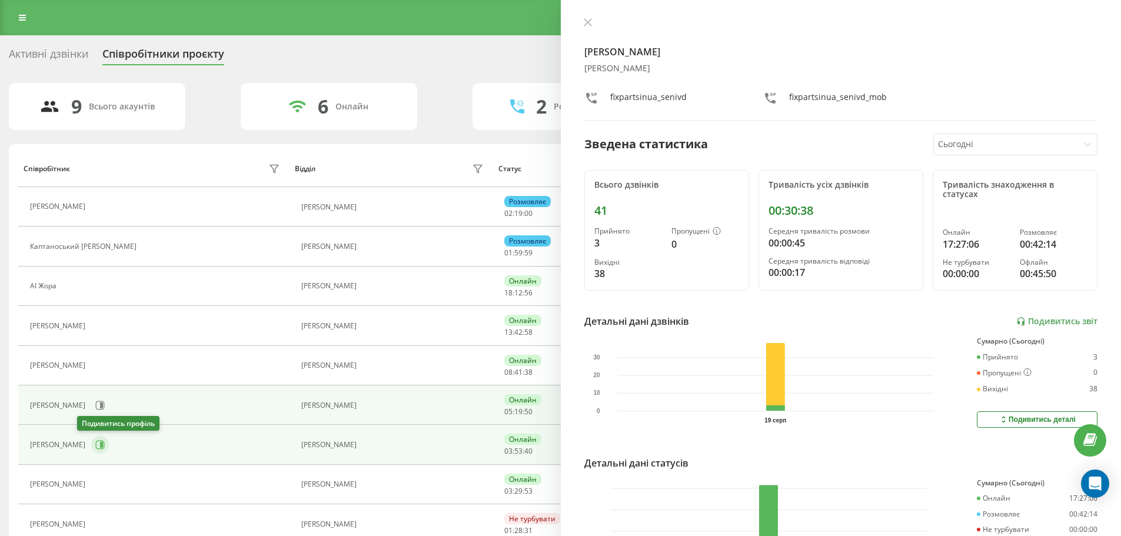
click at [100, 445] on icon at bounding box center [101, 445] width 3 height 6
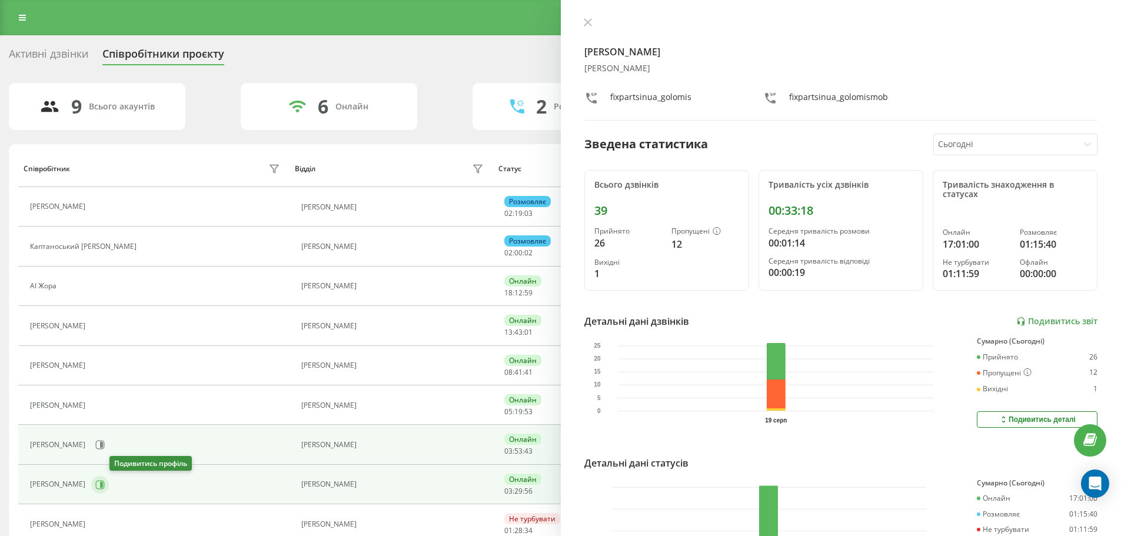
click at [105, 483] on icon at bounding box center [99, 484] width 9 height 9
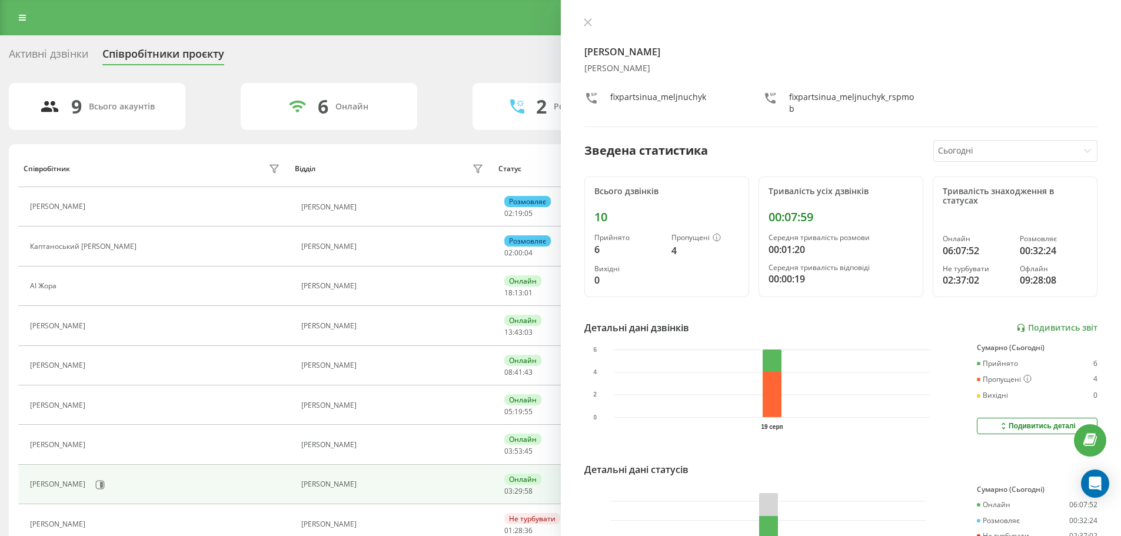
scroll to position [52, 0]
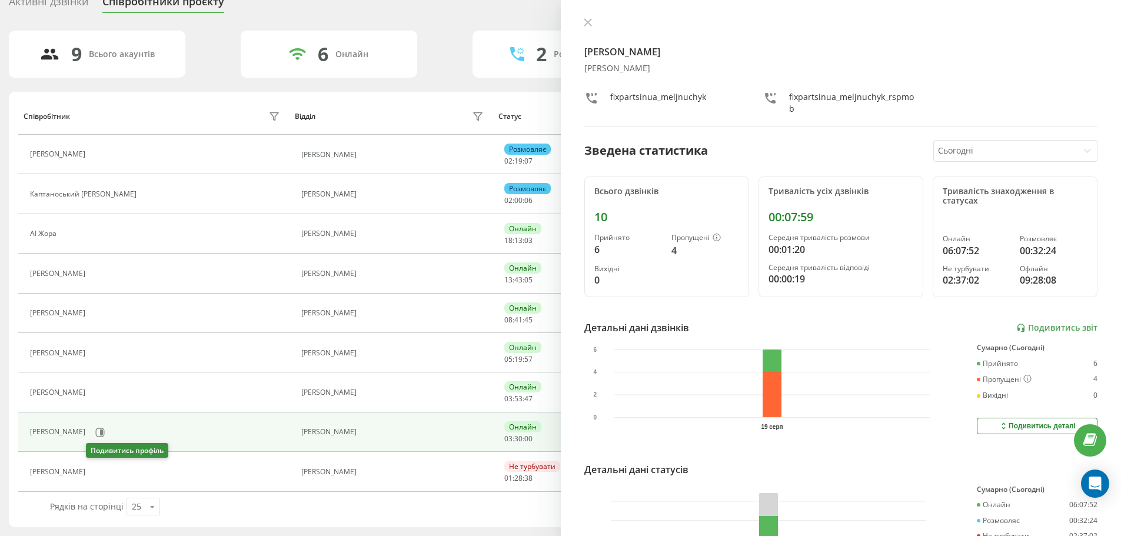
click at [99, 476] on button at bounding box center [98, 473] width 14 height 16
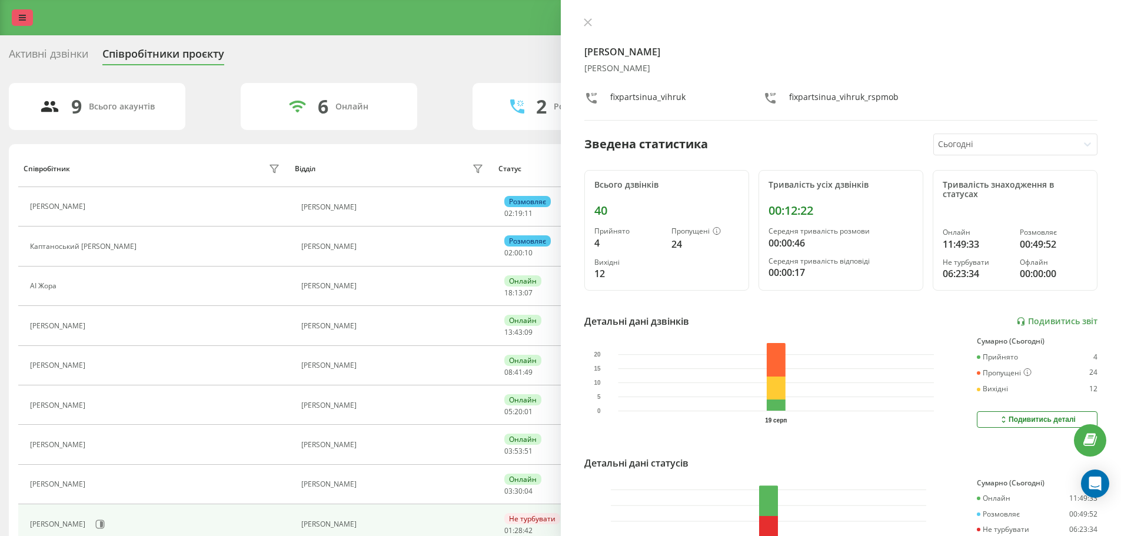
click at [18, 20] on link at bounding box center [22, 17] width 21 height 16
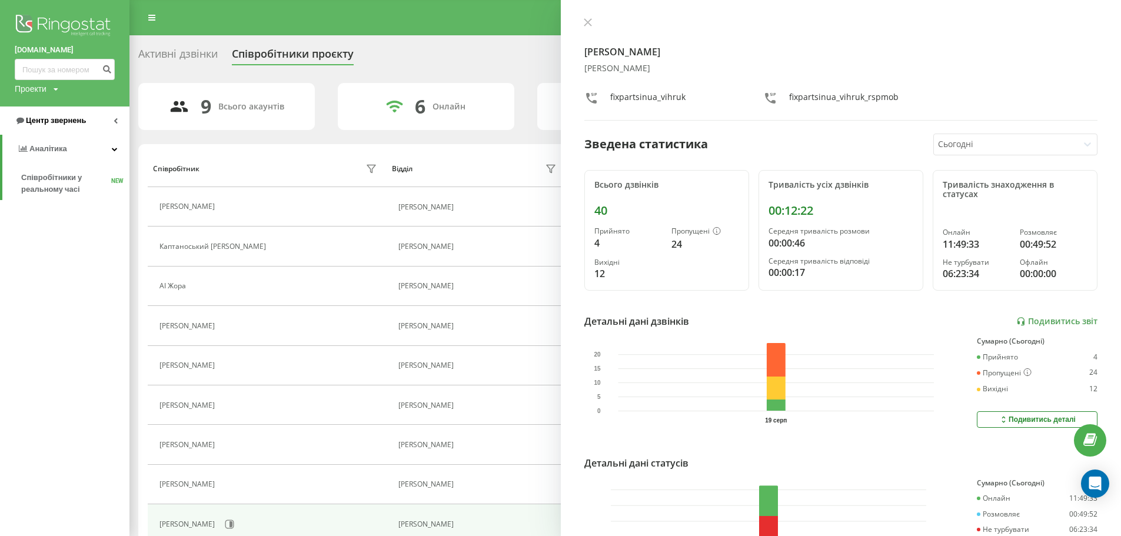
click at [68, 122] on span "Центр звернень" at bounding box center [56, 120] width 60 height 9
click at [56, 154] on span "Журнал дзвінків" at bounding box center [52, 150] width 62 height 12
click at [69, 198] on span "Звіт про пропущені необроблені дзвінки" at bounding box center [72, 198] width 102 height 24
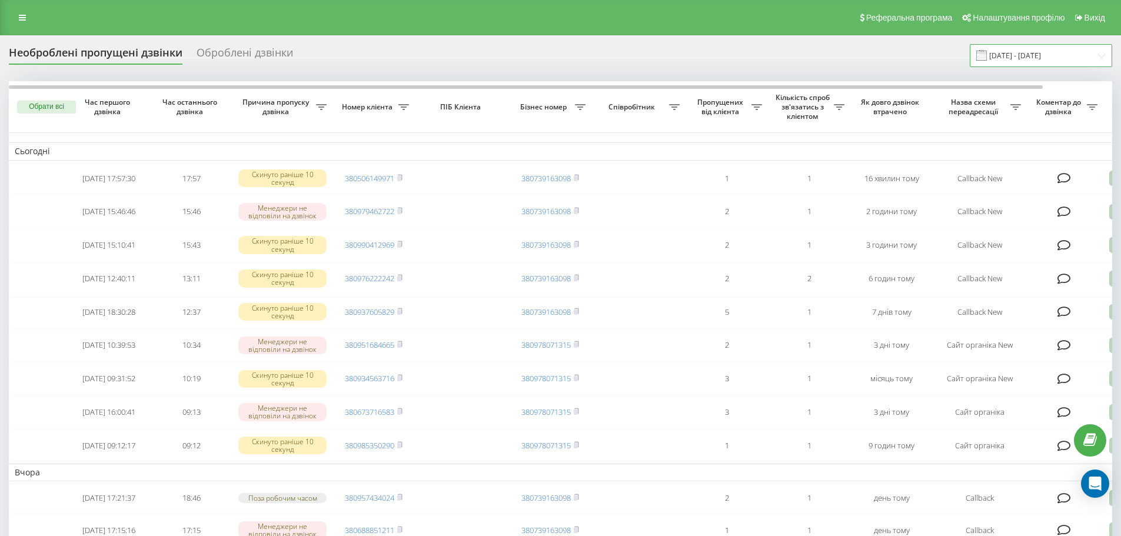
click at [1036, 48] on input "[DATE] - [DATE]" at bounding box center [1041, 55] width 142 height 23
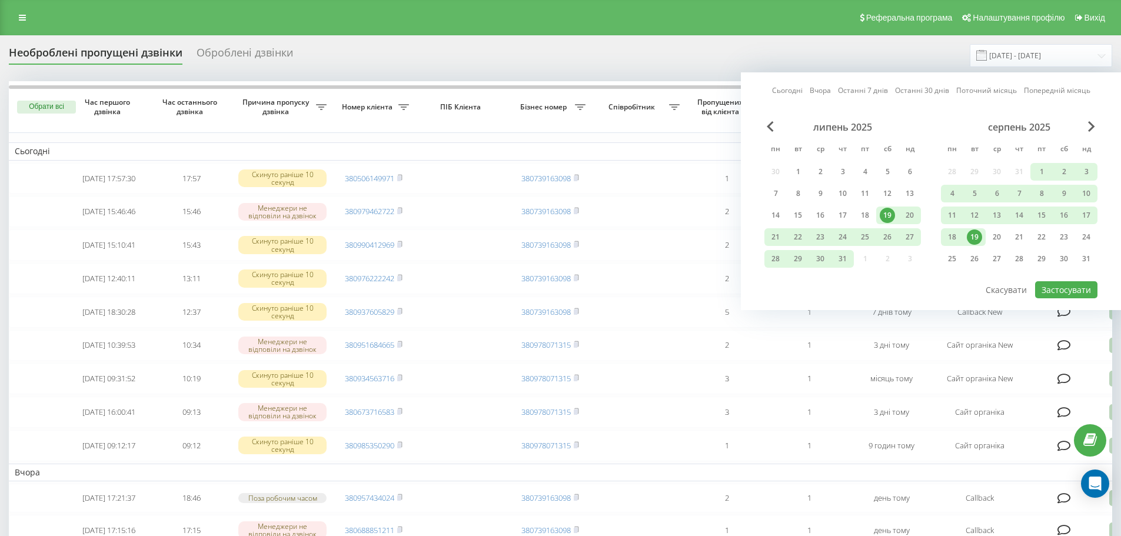
click at [976, 238] on div "19" at bounding box center [974, 237] width 15 height 15
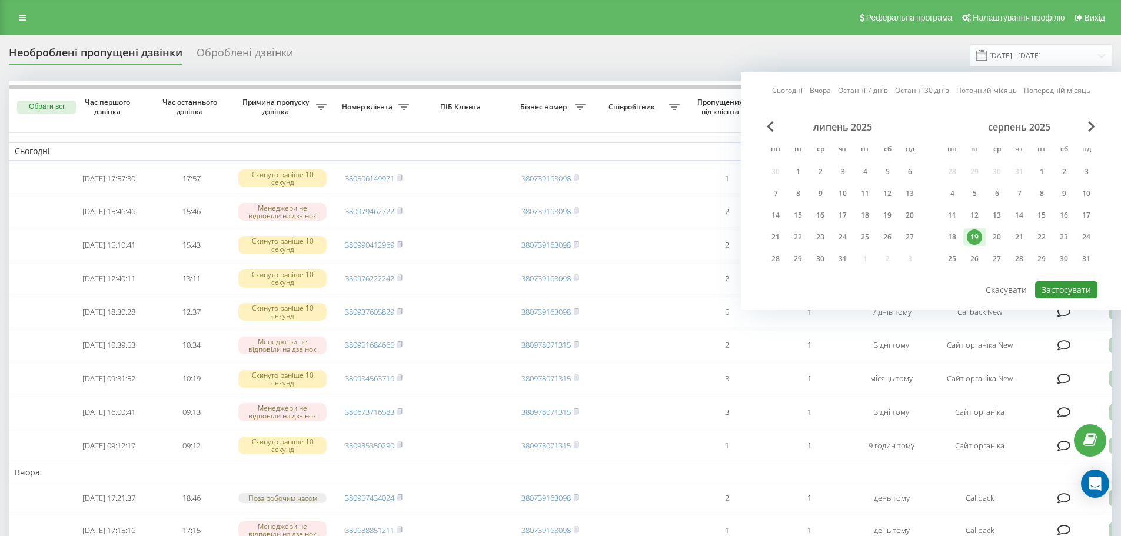
click at [1074, 288] on button "Застосувати" at bounding box center [1066, 289] width 62 height 17
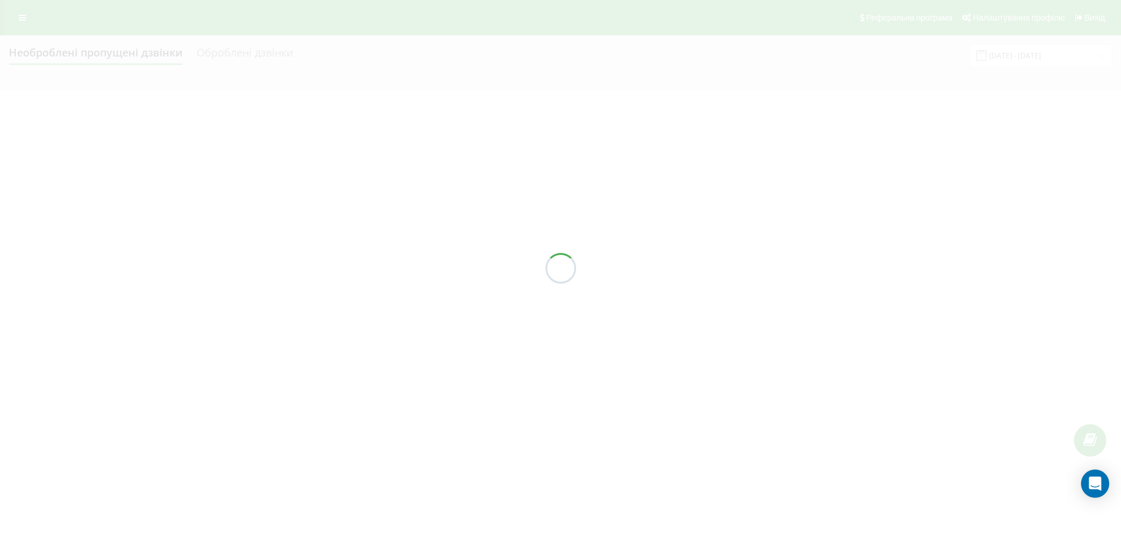
type input "[DATE] - [DATE]"
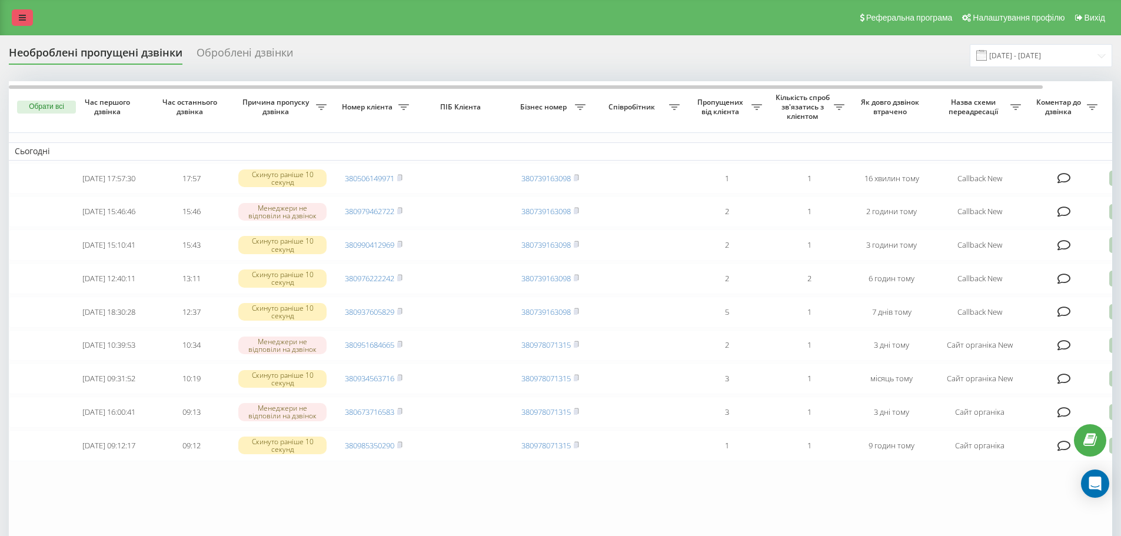
click at [21, 24] on link at bounding box center [22, 17] width 21 height 16
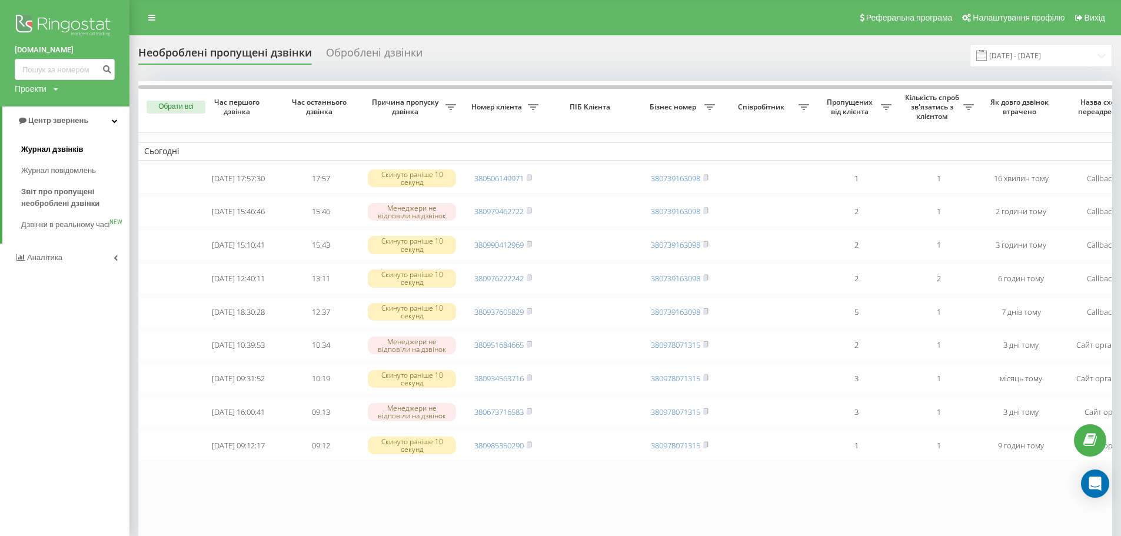
click at [49, 152] on span "Журнал дзвінків" at bounding box center [52, 150] width 62 height 12
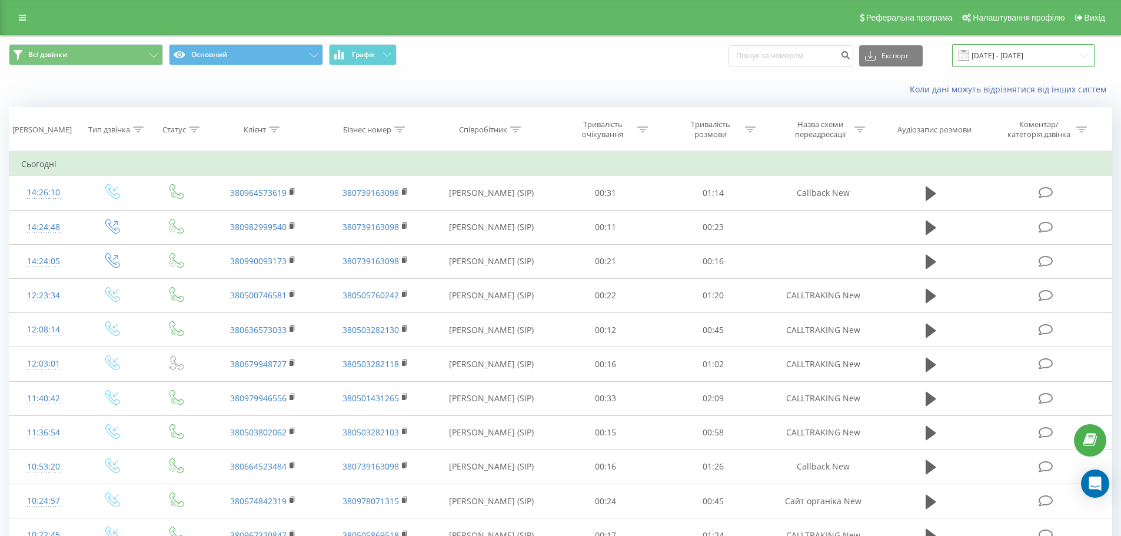
click at [1019, 54] on input "[DATE] - [DATE]" at bounding box center [1023, 55] width 142 height 23
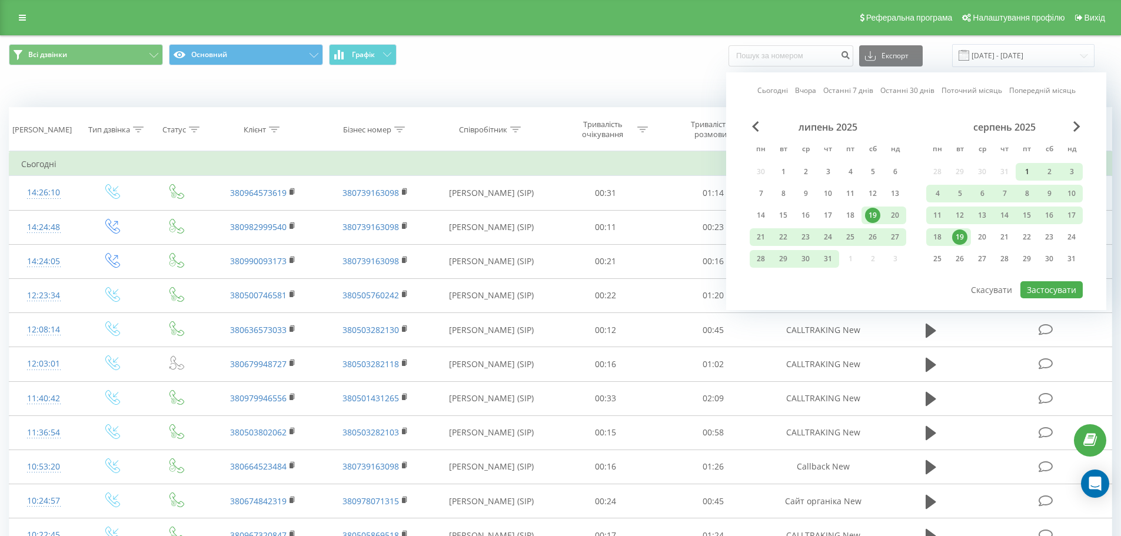
click at [1030, 170] on div "1" at bounding box center [1026, 171] width 15 height 15
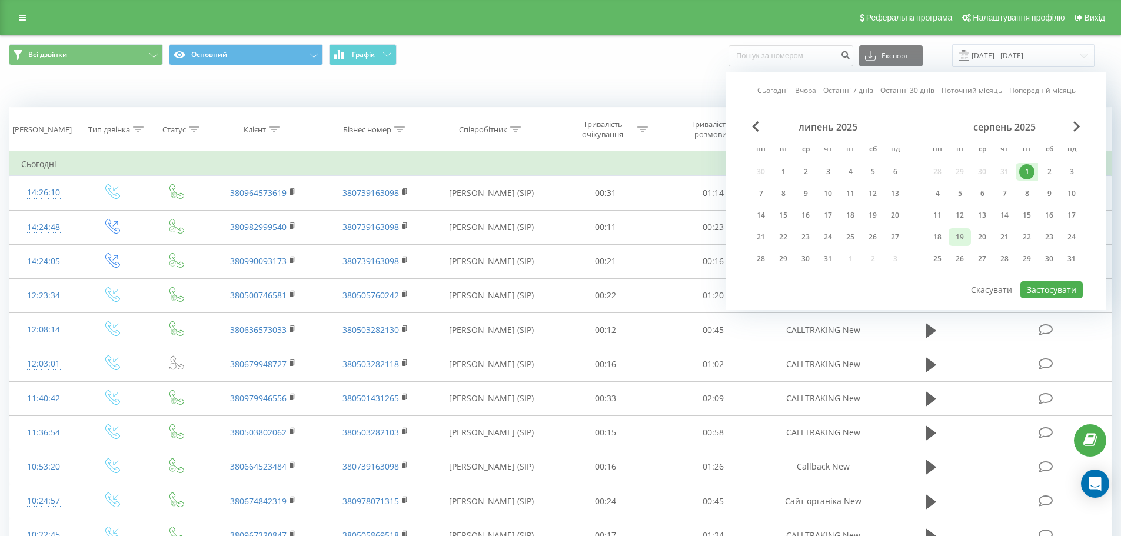
click at [961, 236] on div "19" at bounding box center [959, 237] width 15 height 15
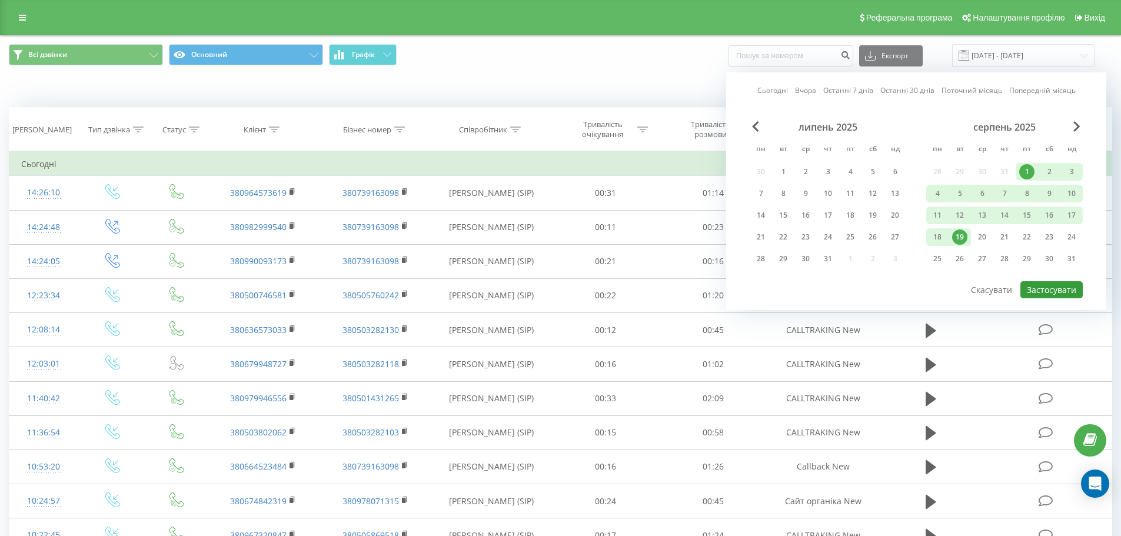
click at [1057, 287] on button "Застосувати" at bounding box center [1052, 289] width 62 height 17
type input "[DATE] - [DATE]"
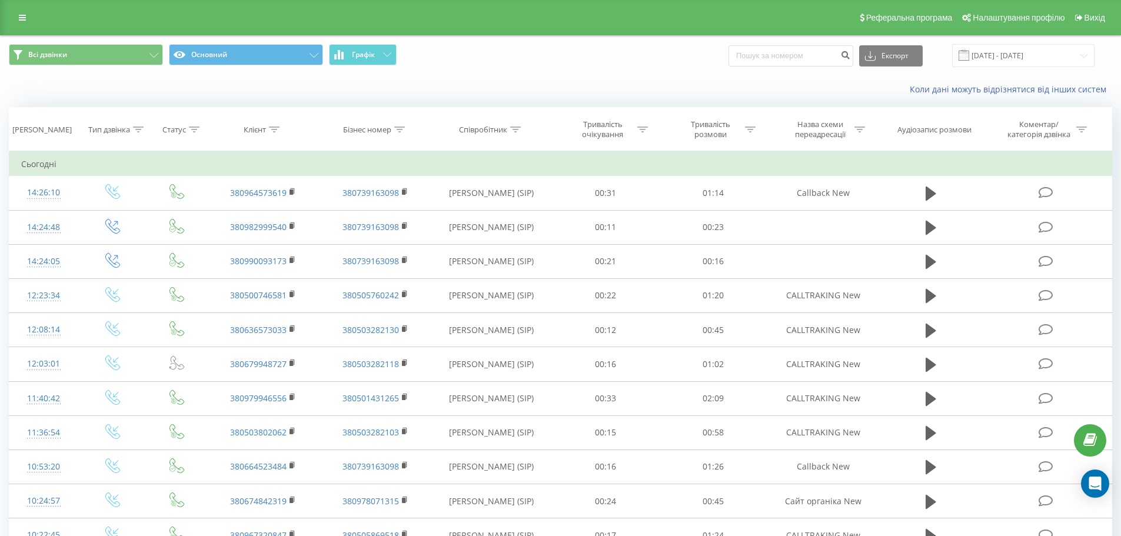
click at [573, 82] on div "Коли дані можуть відрізнятися вiд інших систем" at bounding box center [561, 89] width 1120 height 28
click at [24, 16] on icon at bounding box center [22, 18] width 7 height 8
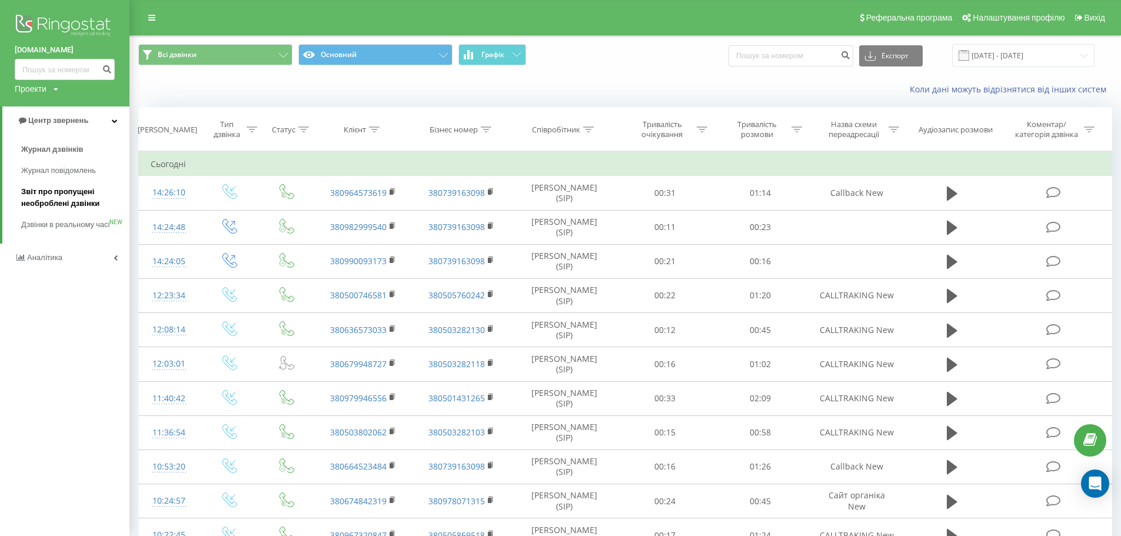
click at [71, 195] on span "Звіт про пропущені необроблені дзвінки" at bounding box center [72, 198] width 102 height 24
